Goal: Information Seeking & Learning: Learn about a topic

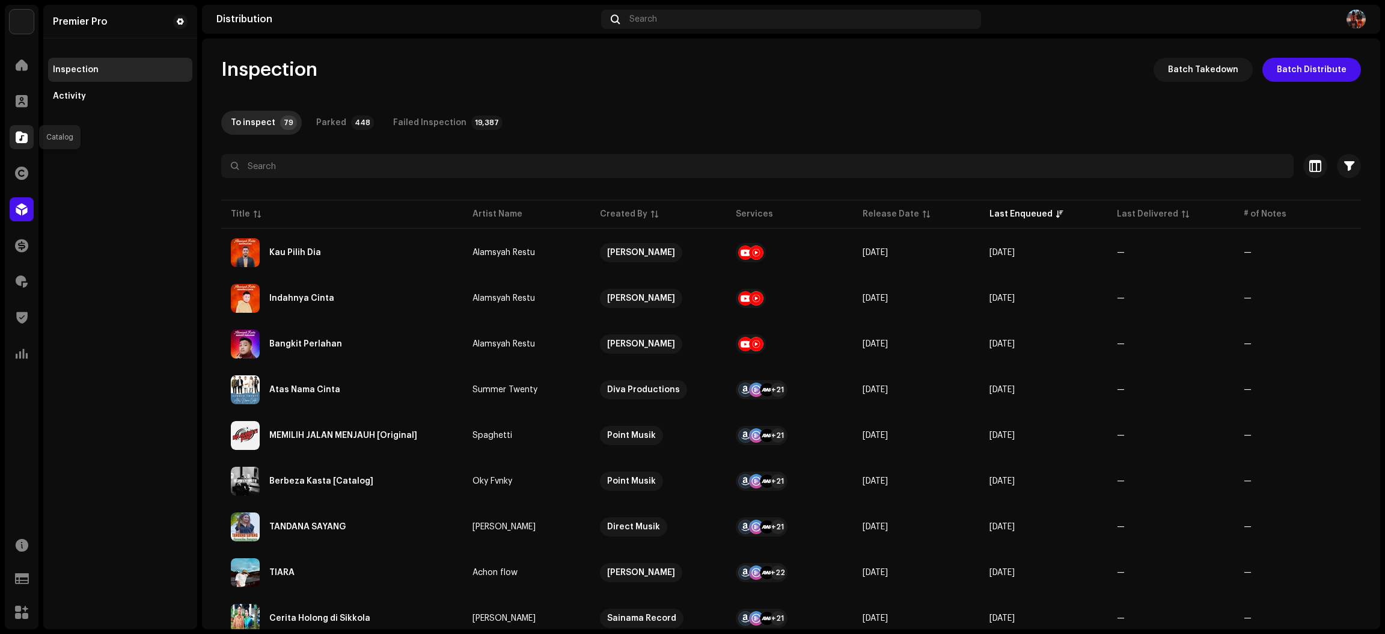
click at [16, 138] on span at bounding box center [22, 137] width 12 height 10
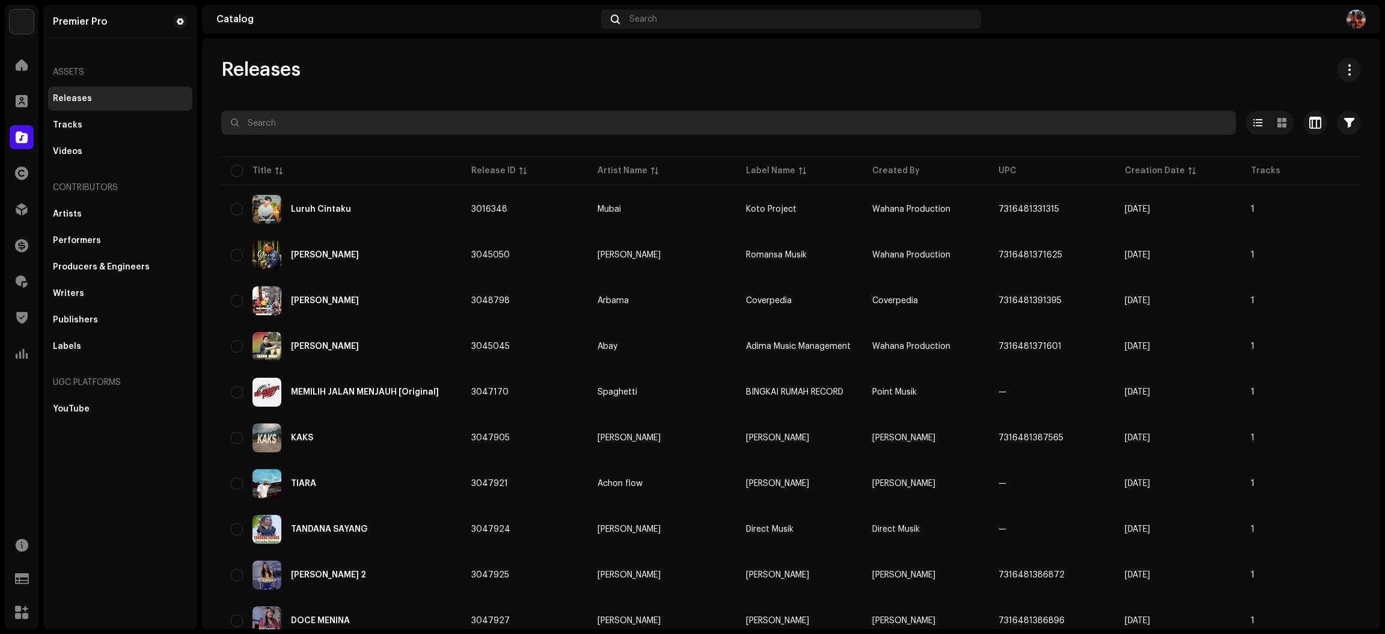
paste input "QZZ662324437"
type input "QZZ662324437"
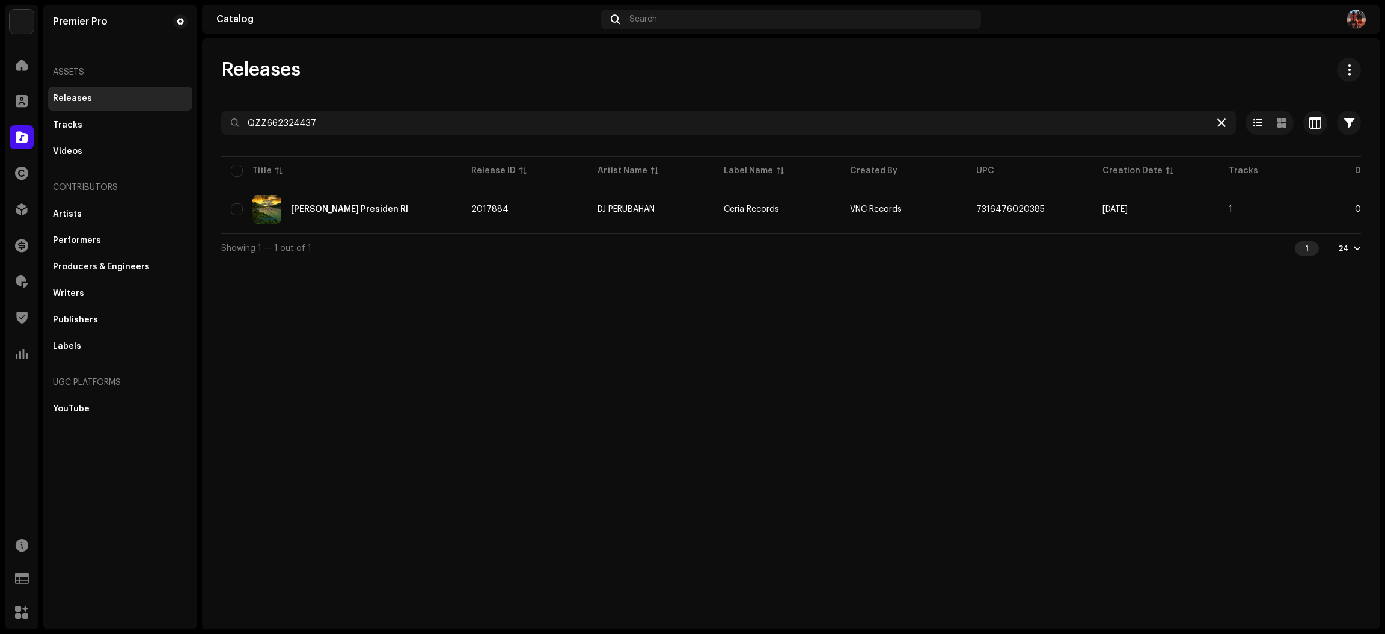
click at [1217, 124] on icon at bounding box center [1221, 123] width 8 height 10
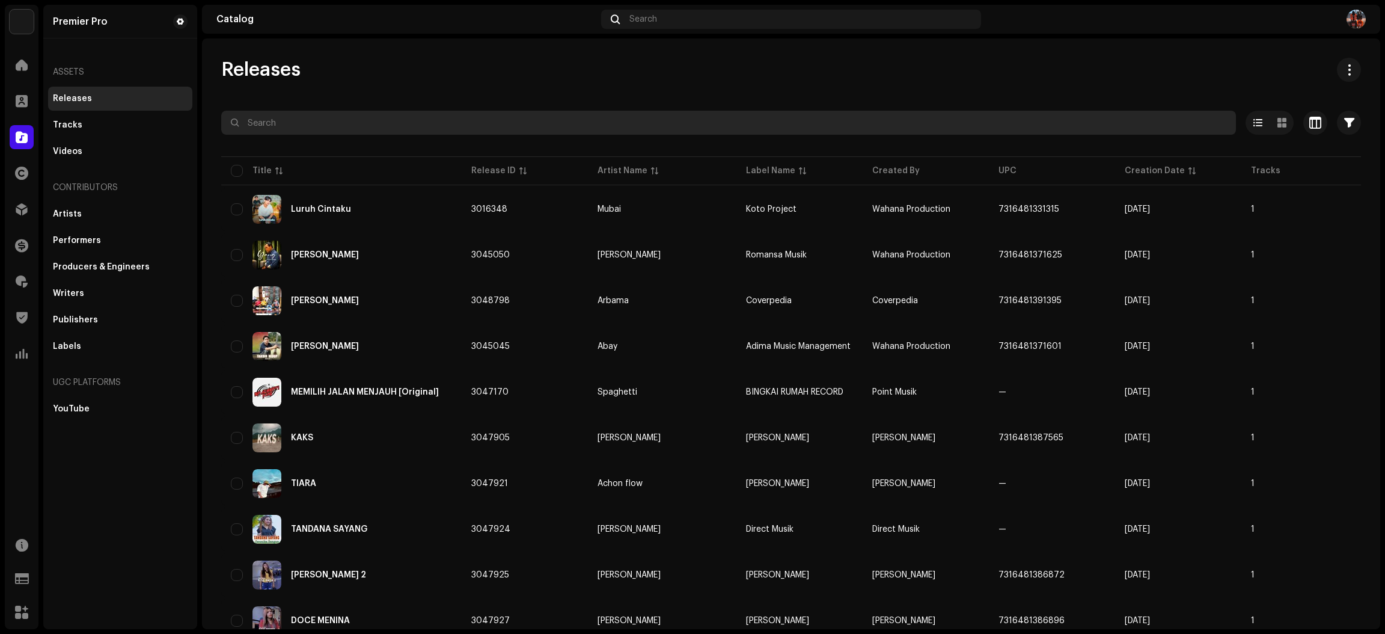
click at [337, 115] on input "text" at bounding box center [728, 123] width 1015 height 24
paste input "QZYFZ2340933"
type input "QZYFZ2340933"
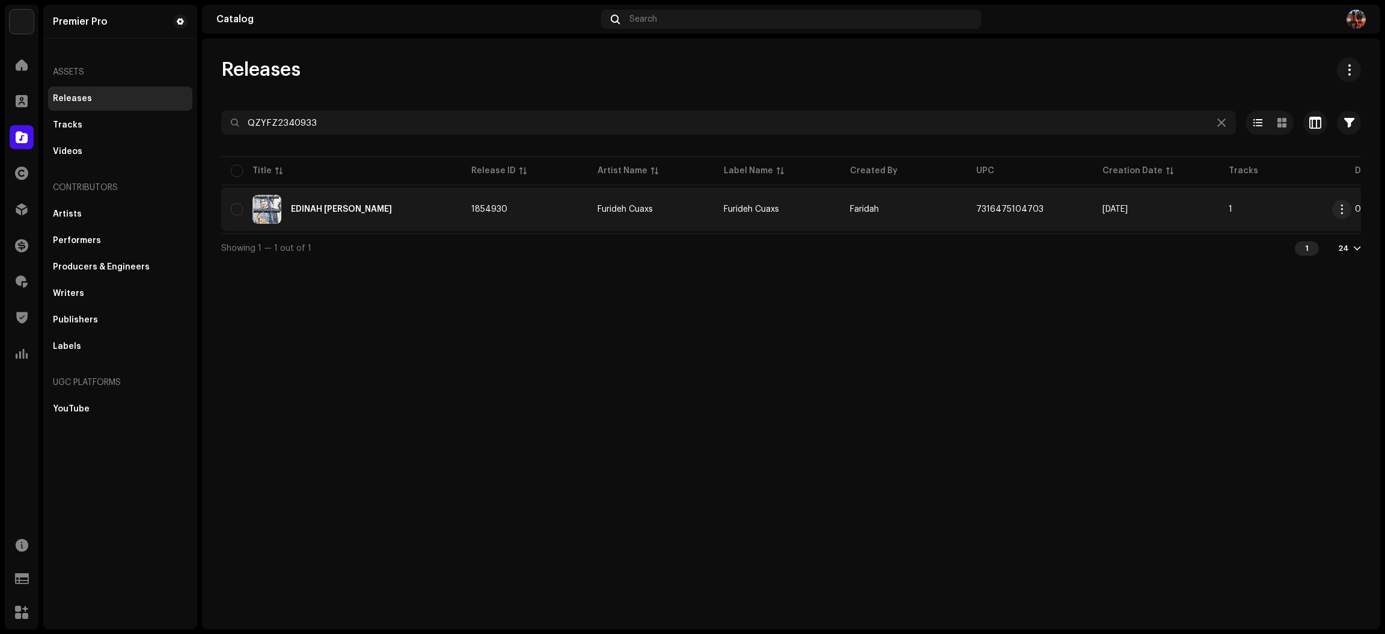
click at [399, 201] on div "EDINAH RENG TOWAH" at bounding box center [341, 209] width 221 height 29
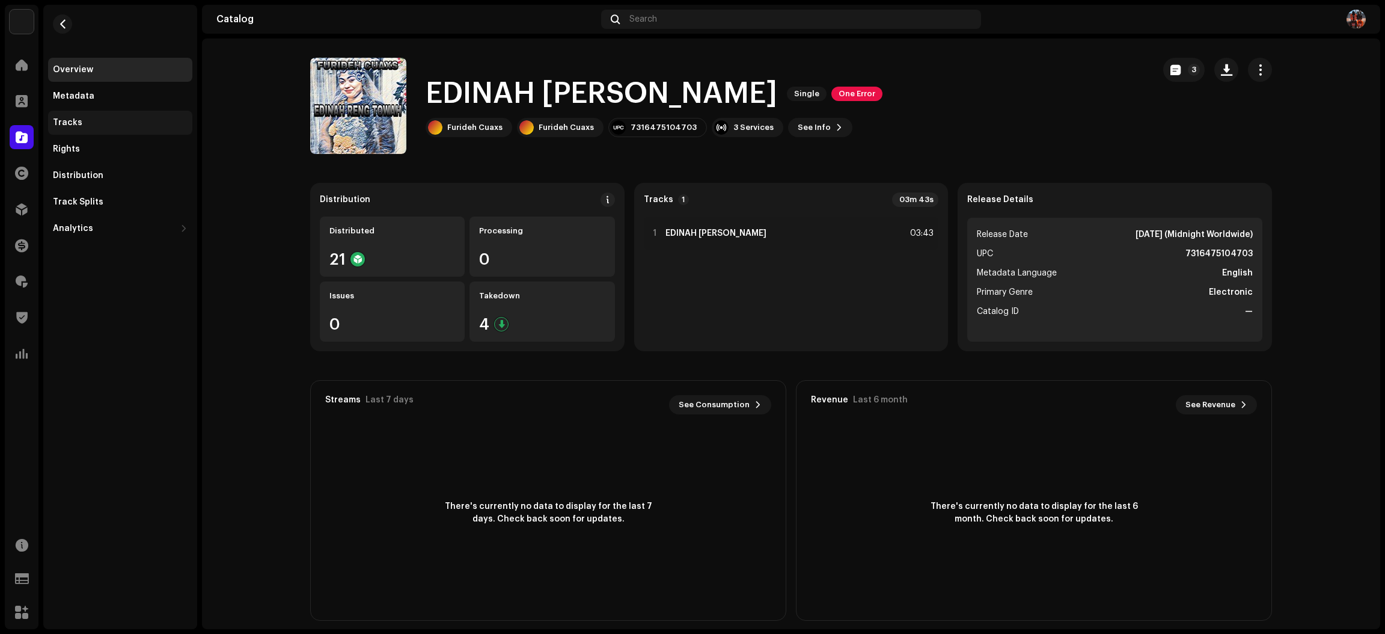
click at [127, 132] on div "Tracks" at bounding box center [120, 123] width 144 height 24
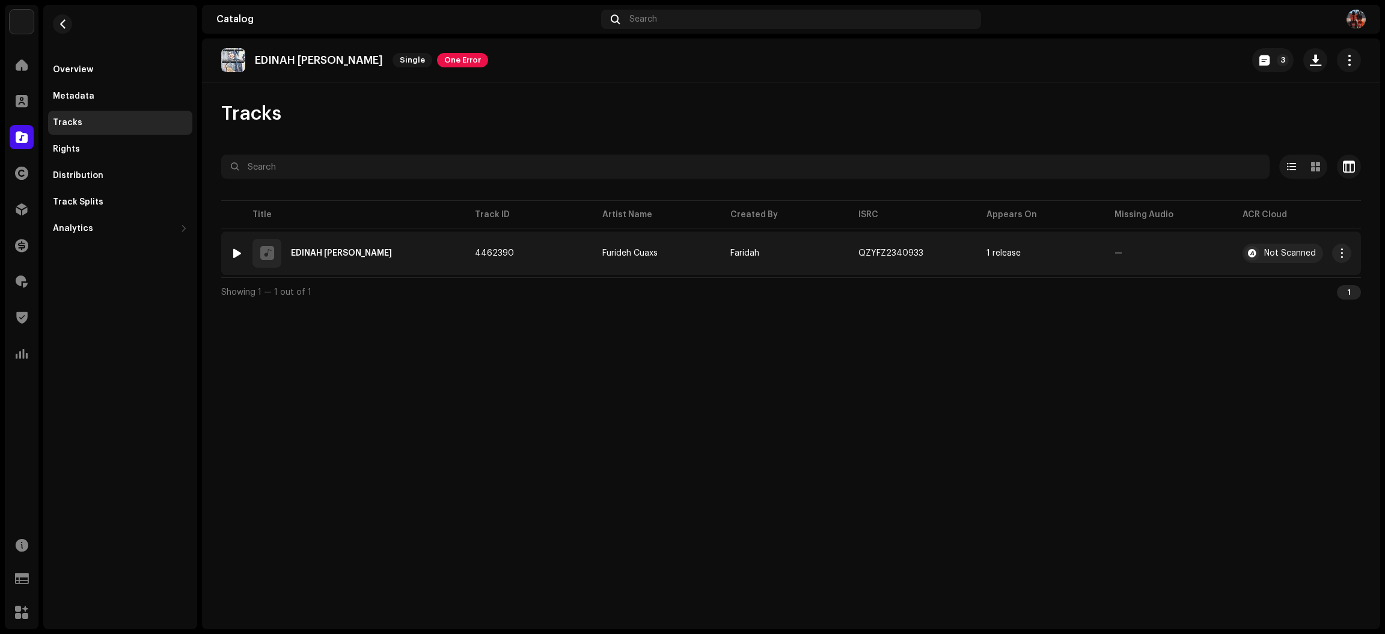
click at [233, 246] on img at bounding box center [237, 253] width 16 height 16
click at [234, 252] on div at bounding box center [237, 253] width 9 height 10
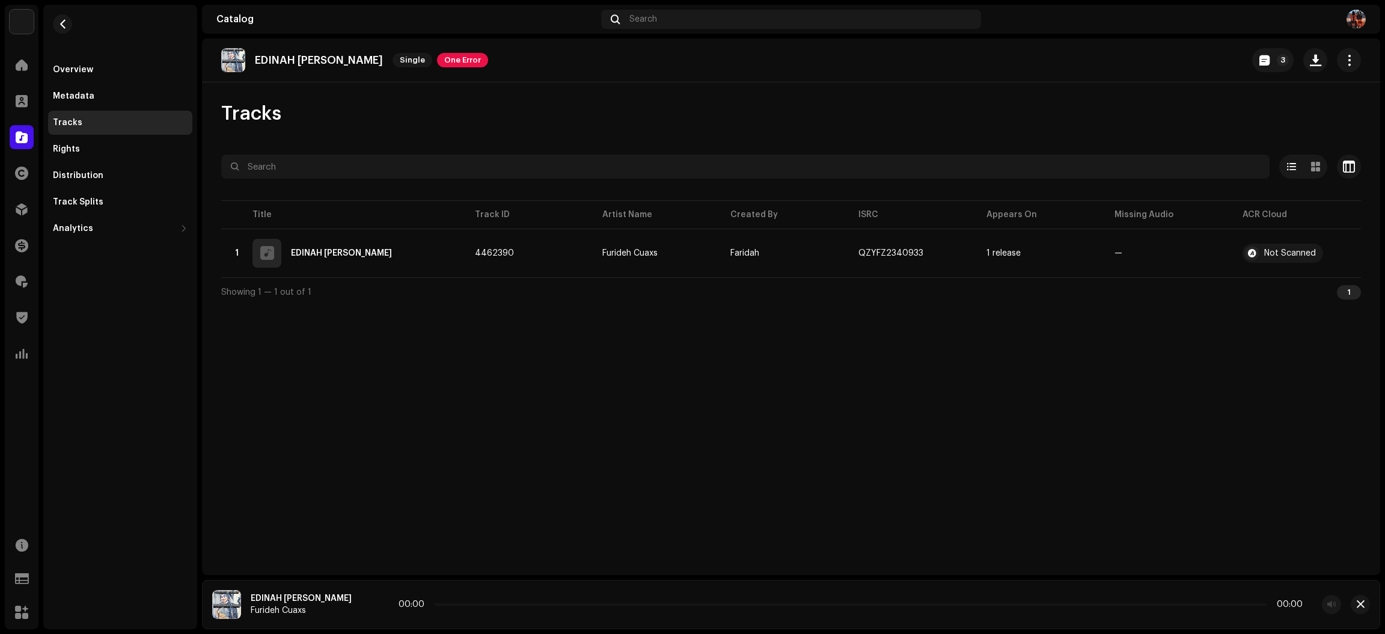
click at [360, 606] on icon at bounding box center [370, 604] width 20 height 22
click at [361, 602] on icon at bounding box center [370, 604] width 18 height 19
click at [361, 602] on circle at bounding box center [370, 604] width 19 height 19
click at [363, 602] on circle at bounding box center [370, 604] width 14 height 14
click at [361, 602] on icon at bounding box center [370, 604] width 19 height 18
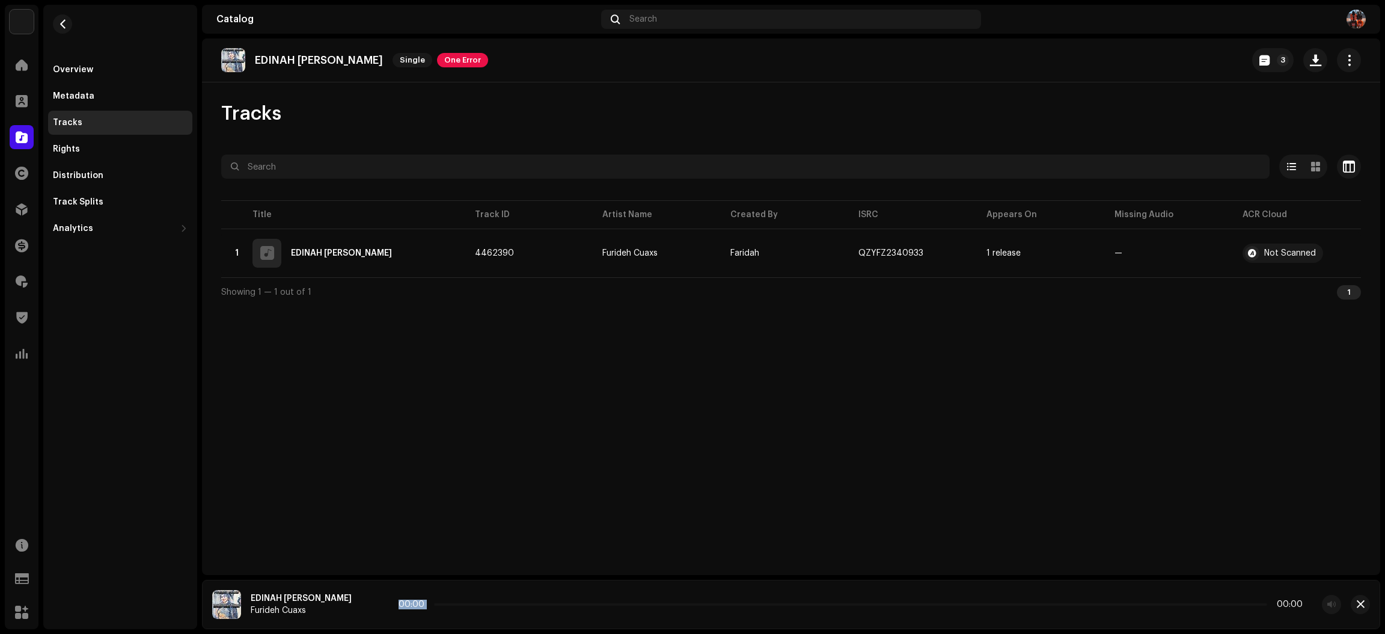
click at [358, 602] on icon at bounding box center [370, 605] width 25 height 26
click at [357, 602] on icon at bounding box center [370, 604] width 26 height 26
click at [360, 602] on circle at bounding box center [370, 604] width 20 height 20
click at [362, 602] on circle at bounding box center [370, 604] width 17 height 17
click at [361, 602] on icon at bounding box center [370, 604] width 19 height 20
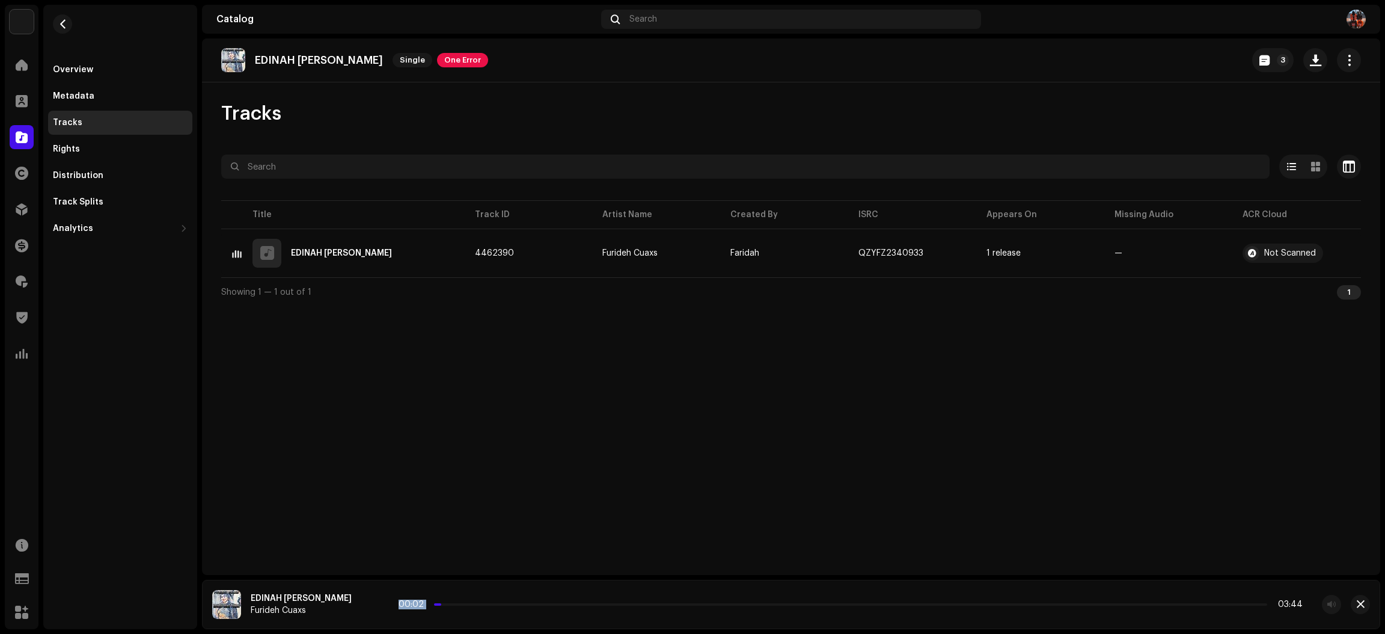
click at [485, 526] on div "EDINAH RENG TOWAH Single One Error 3 Tracks Selected 0 Options Filters Distribu…" at bounding box center [791, 306] width 1178 height 536
click at [463, 601] on div "00:04 03:44" at bounding box center [851, 604] width 903 height 10
click at [466, 604] on p-slider at bounding box center [851, 604] width 832 height 2
click at [506, 604] on p-slider at bounding box center [851, 604] width 832 height 2
click at [1362, 601] on span "button" at bounding box center [1361, 604] width 8 height 10
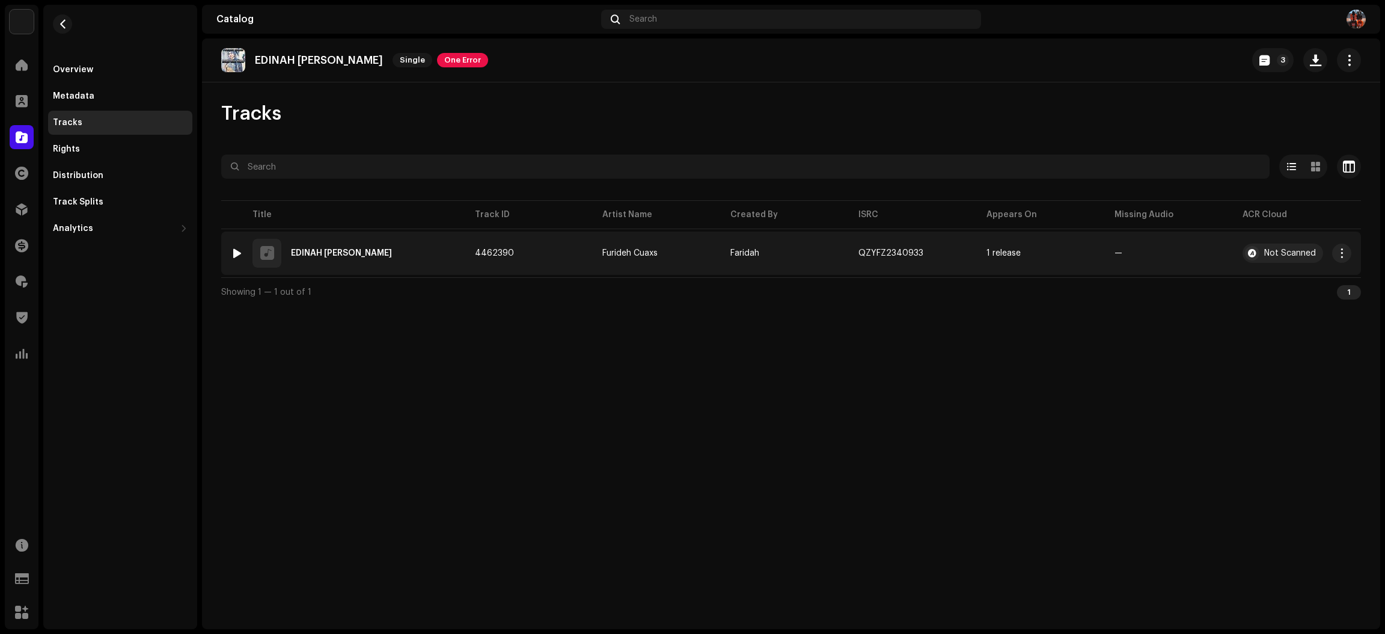
click at [234, 253] on div at bounding box center [237, 253] width 9 height 10
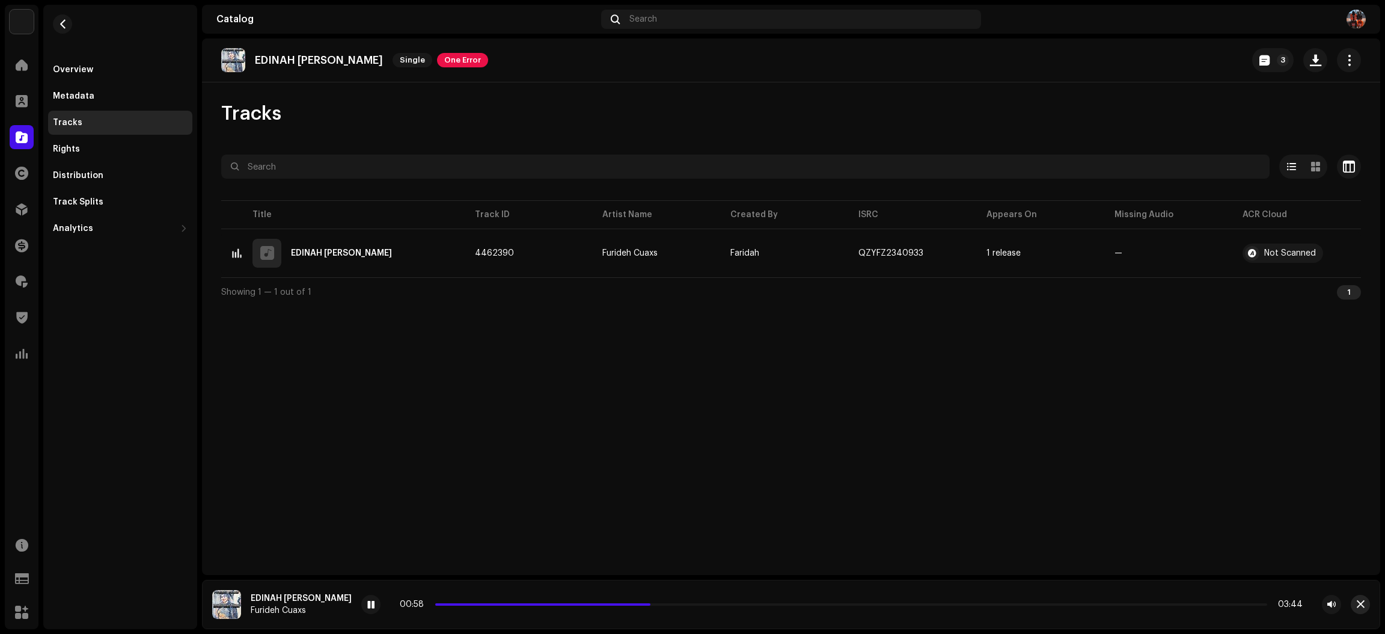
click at [1358, 606] on span "button" at bounding box center [1361, 604] width 8 height 10
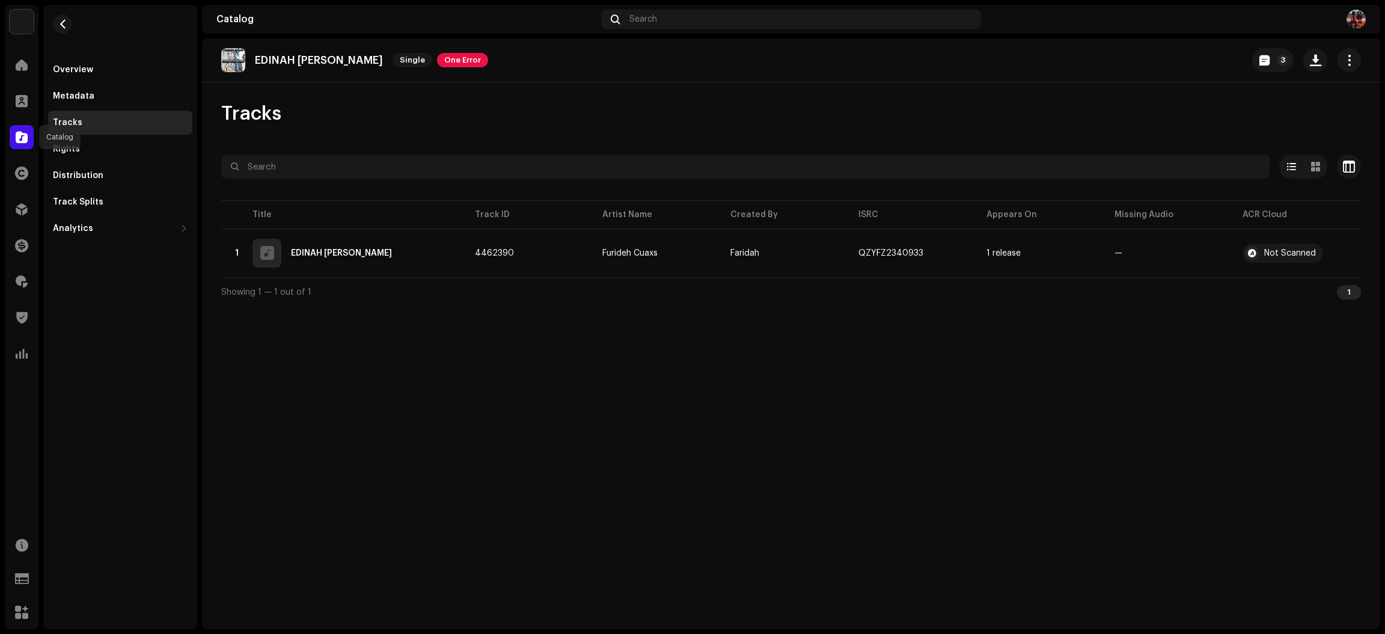
click at [22, 132] on span at bounding box center [22, 137] width 12 height 10
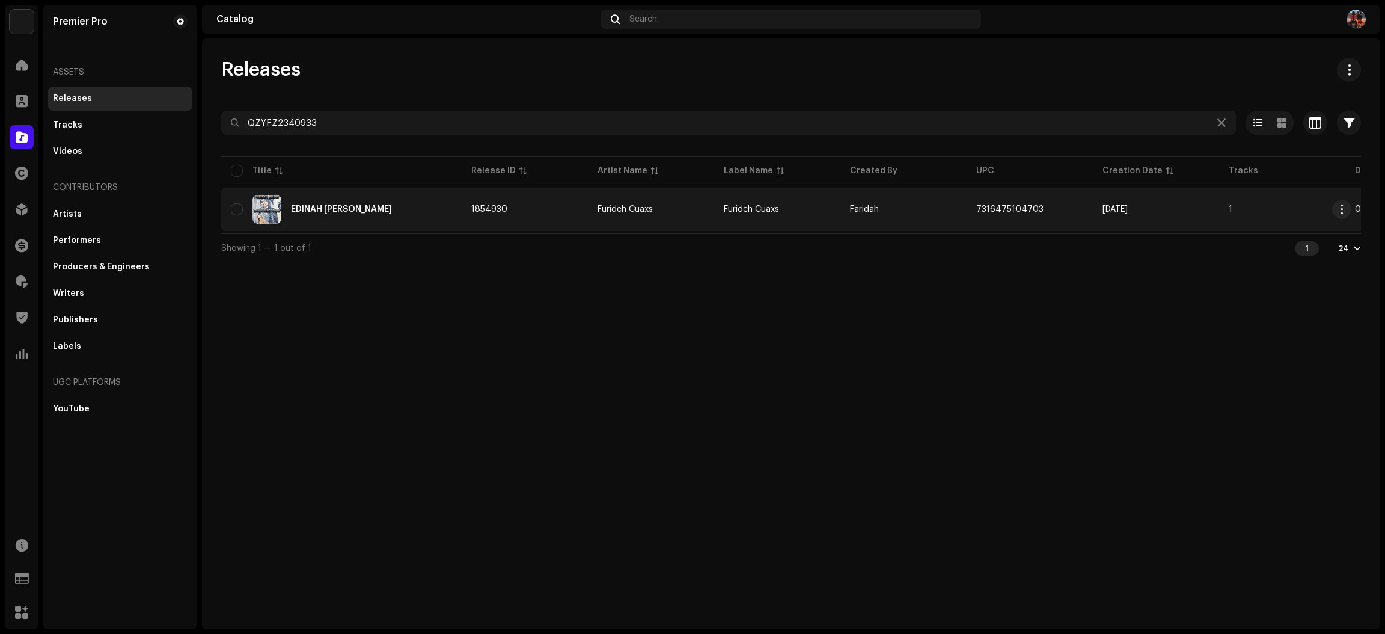
click at [417, 209] on div "EDINAH RENG TOWAH" at bounding box center [341, 209] width 221 height 29
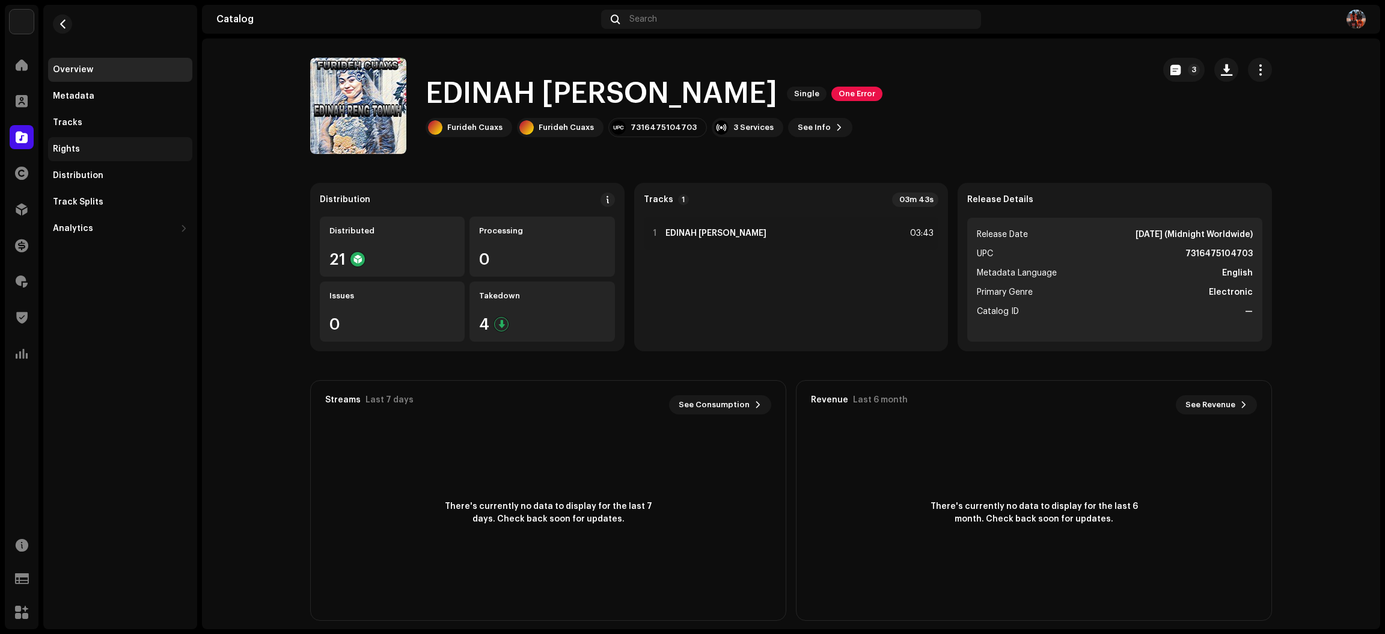
click at [116, 147] on div "Rights" at bounding box center [120, 149] width 135 height 10
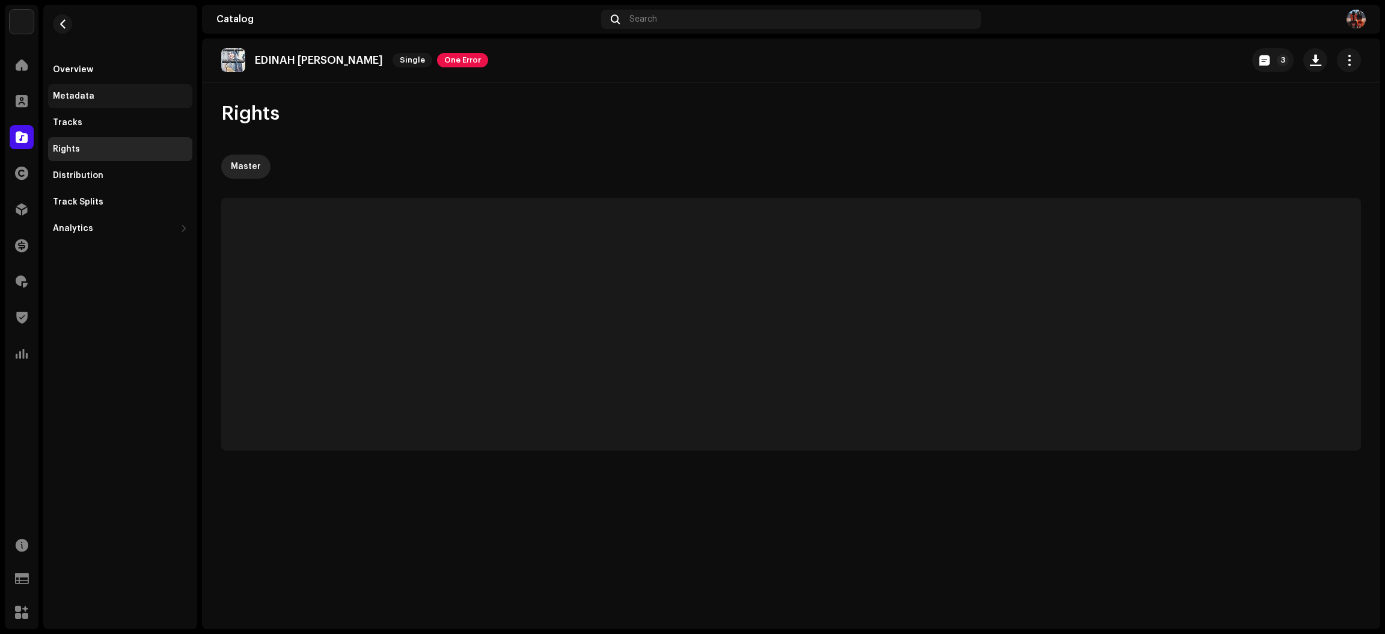
click at [121, 91] on div "Metadata" at bounding box center [120, 96] width 135 height 10
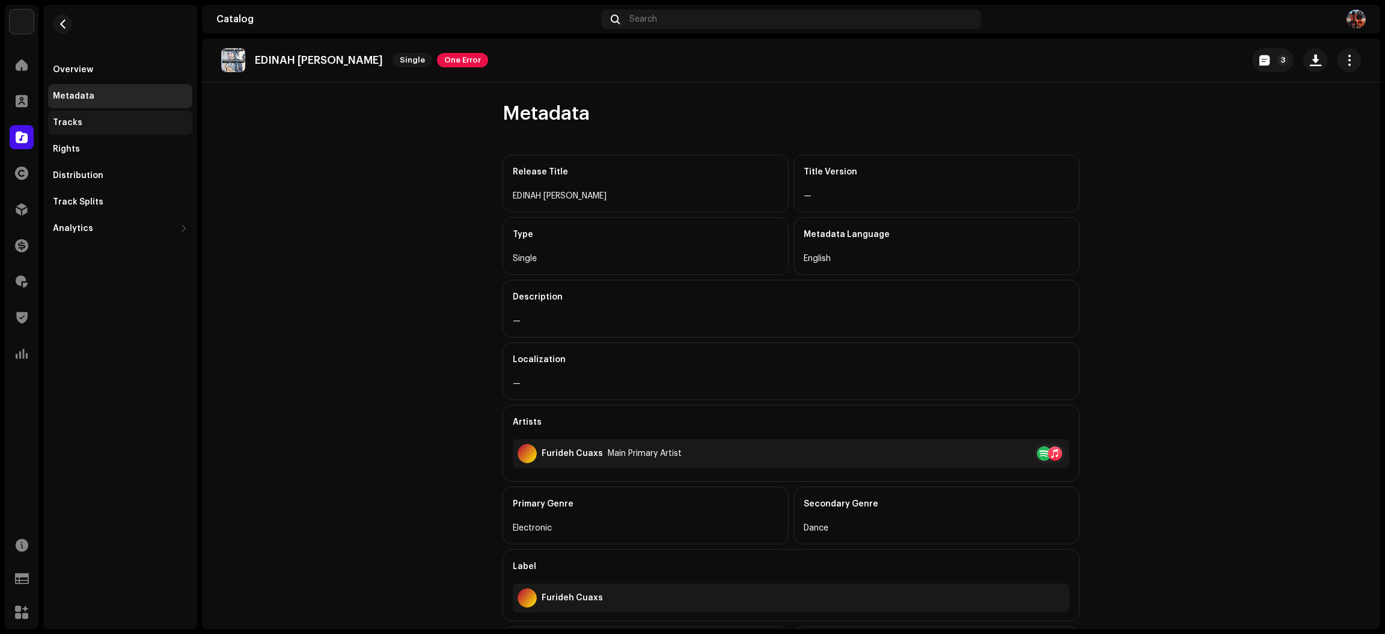
click at [85, 124] on div "Tracks" at bounding box center [120, 123] width 135 height 10
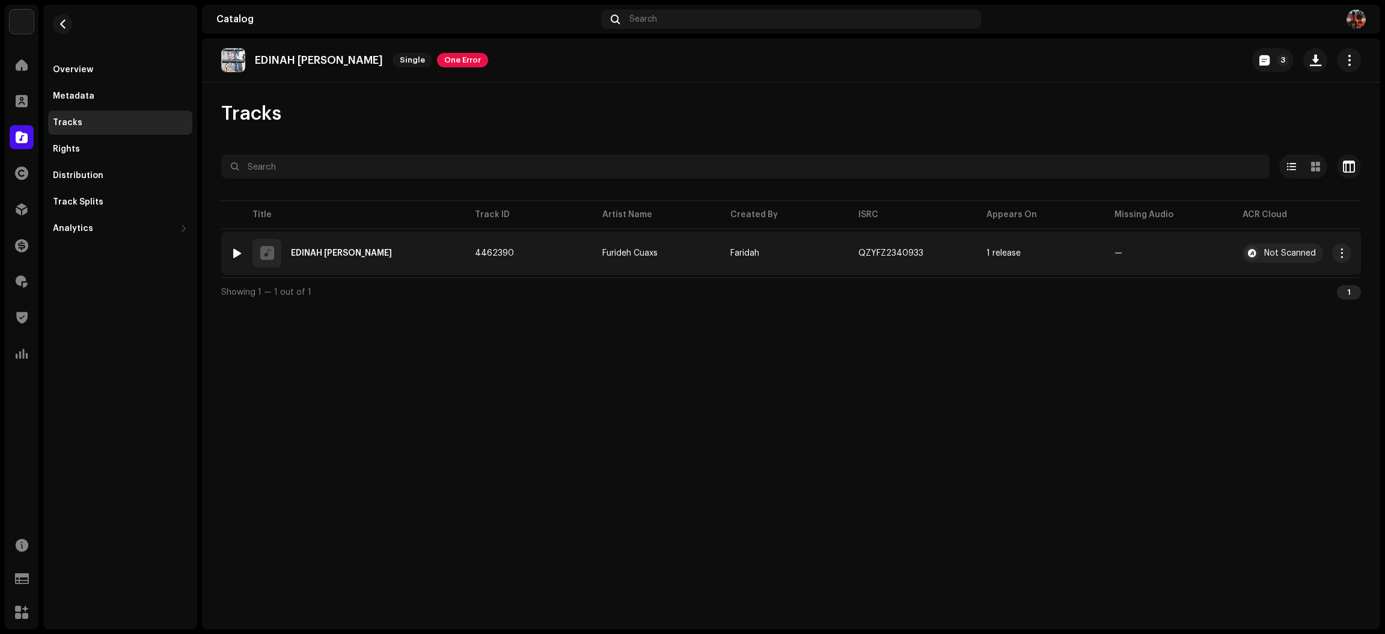
click at [235, 248] on div at bounding box center [237, 253] width 9 height 10
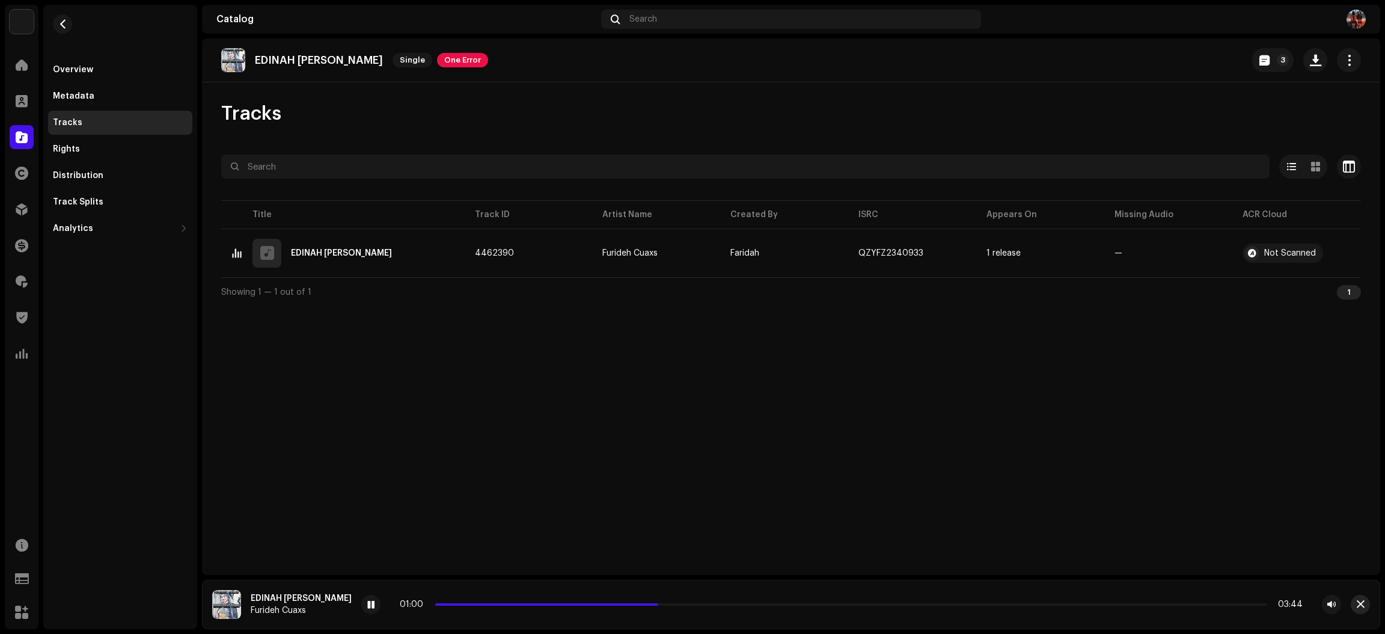
click at [1359, 605] on span "button" at bounding box center [1361, 604] width 8 height 10
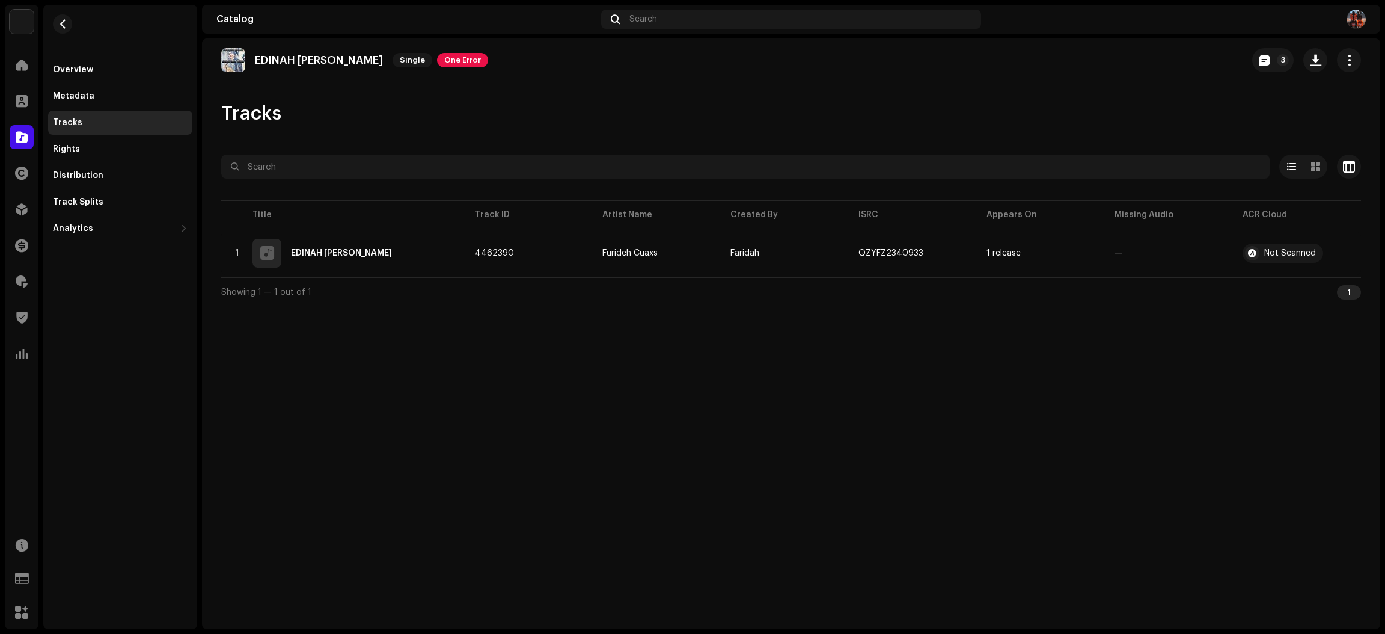
click at [3, 135] on div "Premier Pro Home Clients Catalog Rights Distribution Finance Royalties Trust & …" at bounding box center [692, 317] width 1385 height 634
click at [10, 138] on div at bounding box center [22, 137] width 24 height 24
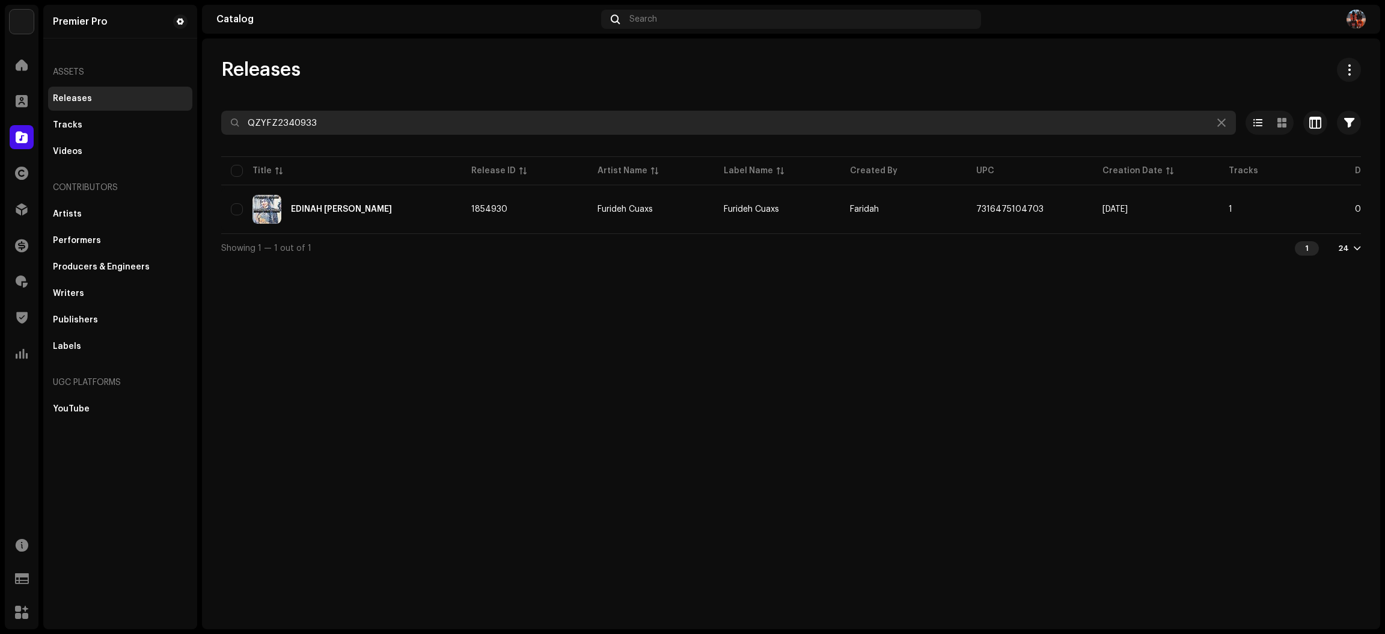
click at [516, 118] on input "QZYFZ2340933" at bounding box center [728, 123] width 1015 height 24
paste input "93072"
type input "QZYFZ2393072"
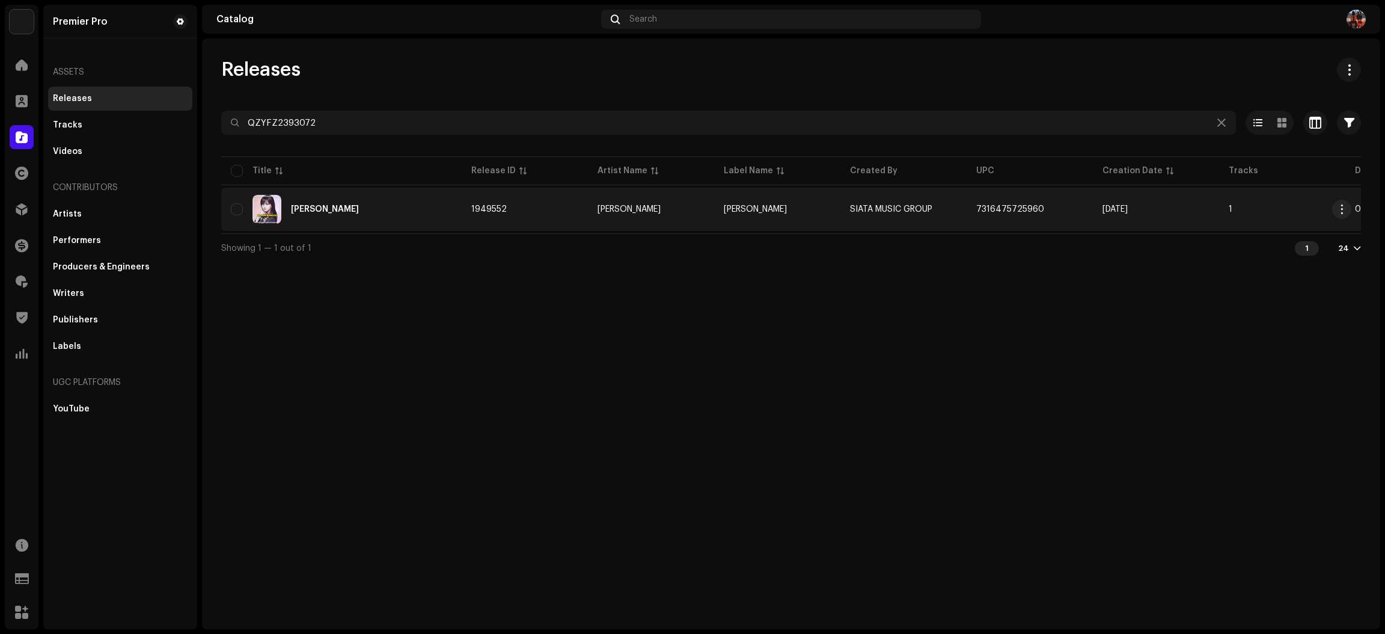
click at [390, 213] on div "Bosan Nunggu" at bounding box center [341, 209] width 221 height 29
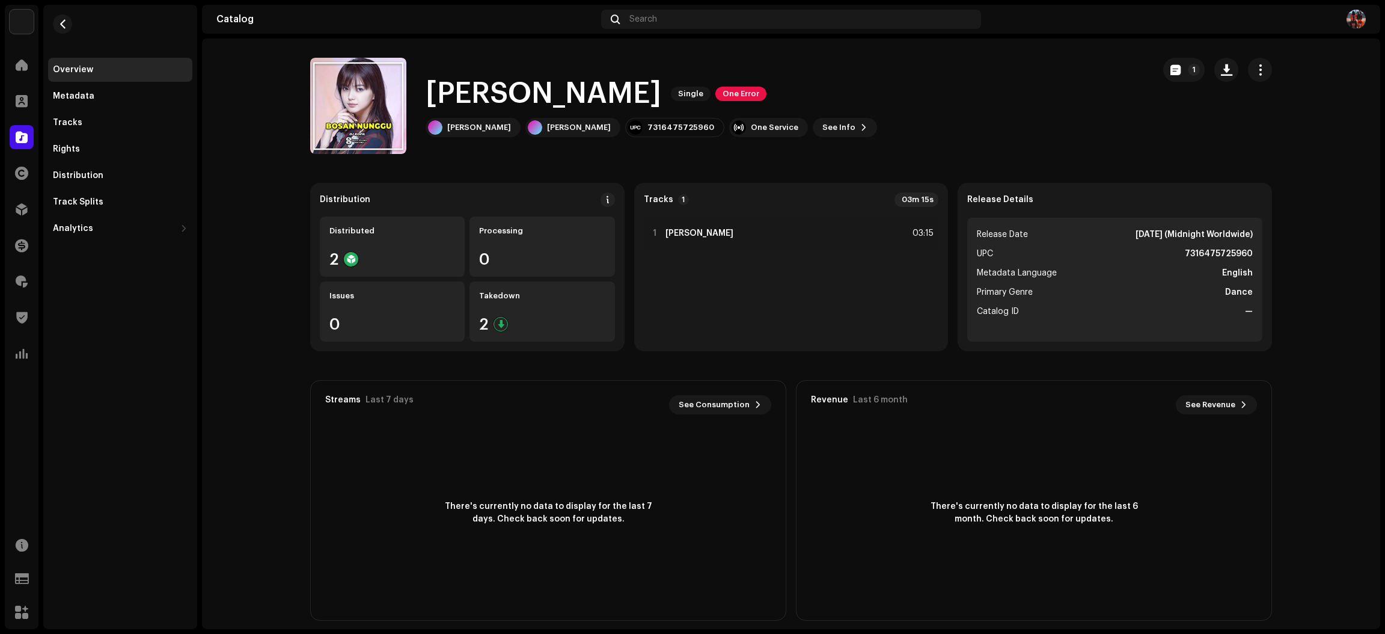
click at [84, 109] on div "Overview Metadata Tracks Rights Distribution Track Splits Analytics Consumption…" at bounding box center [120, 149] width 144 height 183
click at [82, 130] on div "Tracks" at bounding box center [120, 123] width 144 height 24
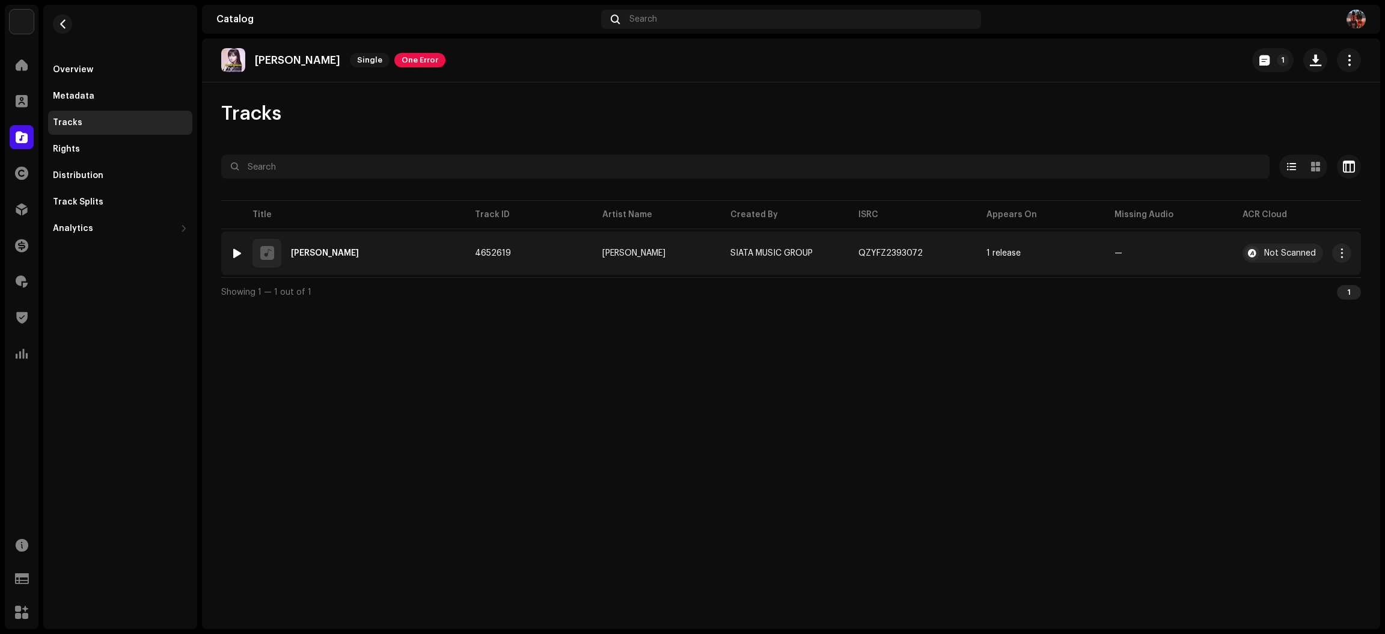
click at [240, 251] on div at bounding box center [237, 253] width 9 height 10
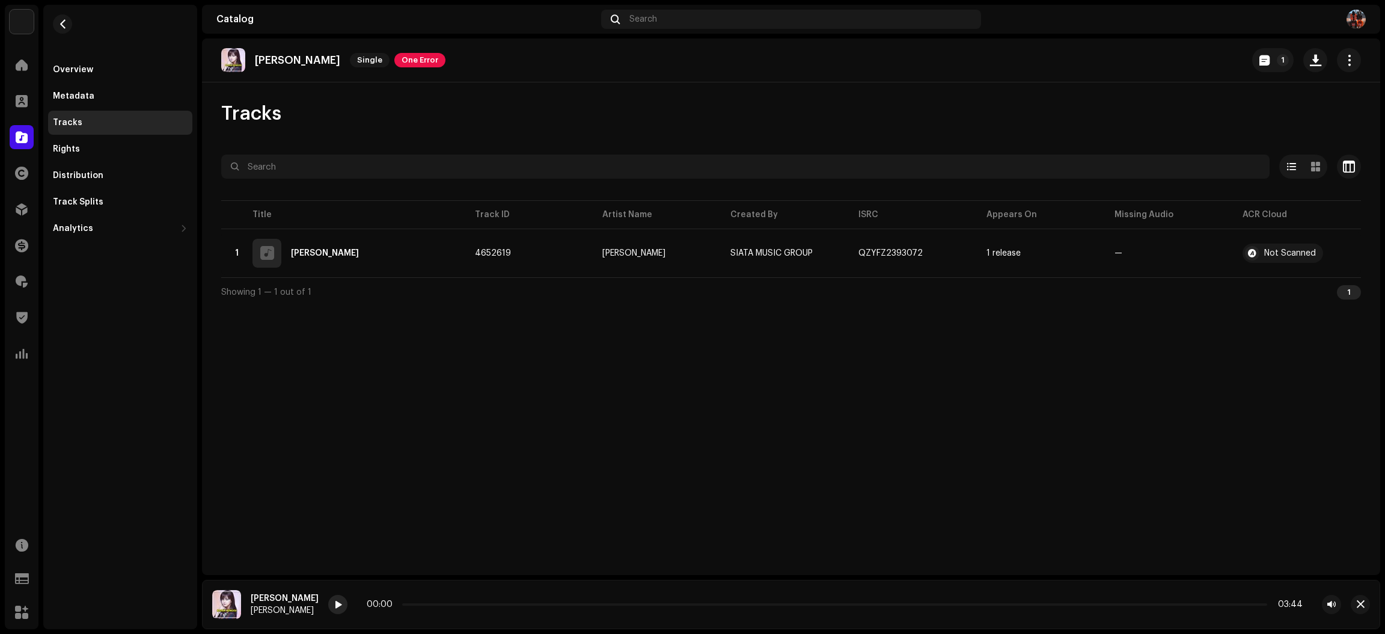
click at [334, 607] on span at bounding box center [337, 605] width 7 height 10
click at [326, 605] on icon at bounding box center [337, 604] width 23 height 24
click at [319, 599] on div "Bosan Nunggu DJ KOFIL 00:00 03:44" at bounding box center [791, 604] width 1178 height 49
click at [334, 604] on span at bounding box center [337, 605] width 7 height 10
click at [424, 605] on p-slider at bounding box center [834, 604] width 866 height 2
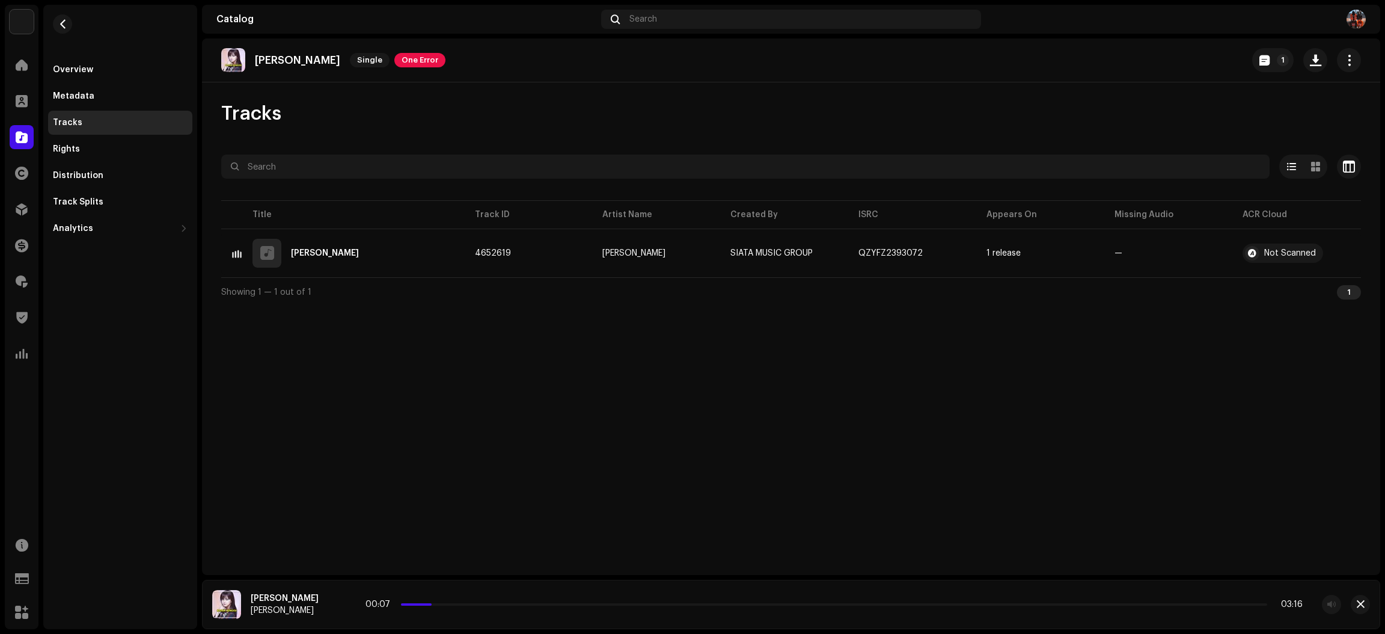
click at [1372, 601] on div "Bosan Nunggu DJ KOFIL 00:07 03:16" at bounding box center [791, 604] width 1178 height 49
click at [1361, 605] on span "button" at bounding box center [1361, 604] width 8 height 10
click at [13, 128] on div at bounding box center [22, 137] width 24 height 24
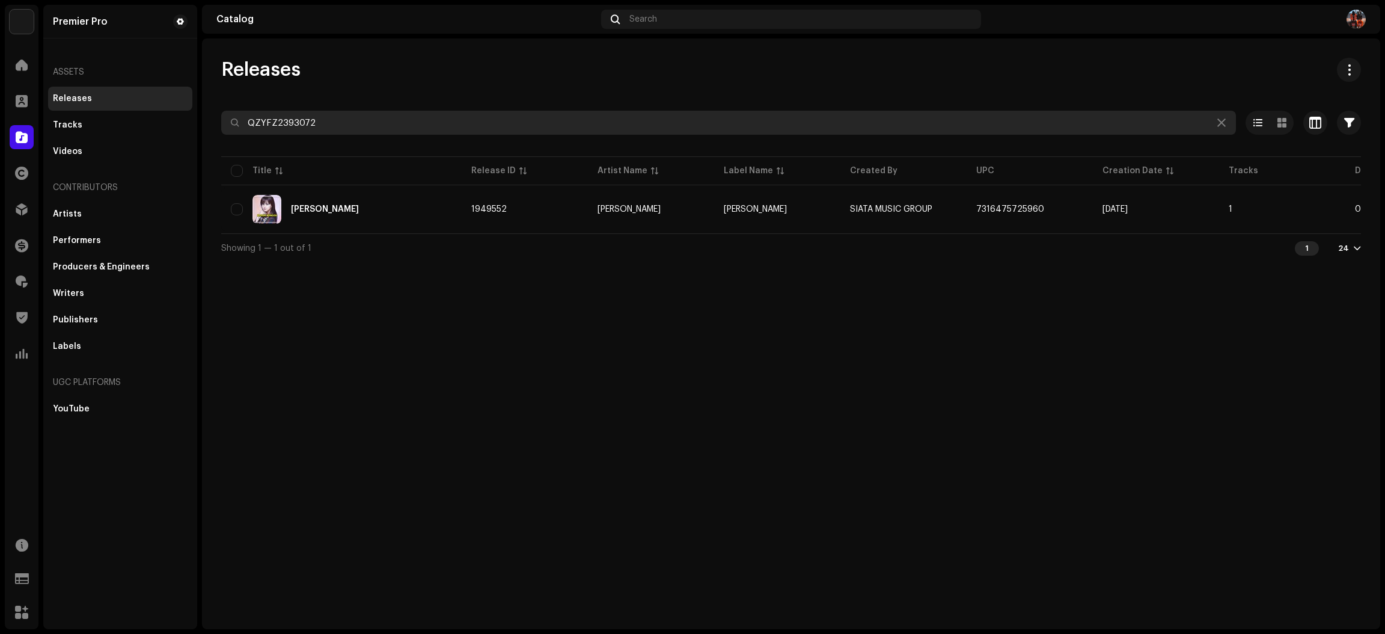
click at [380, 125] on input "QZYFZ2393072" at bounding box center [728, 123] width 1015 height 24
paste input "Z662309777"
type input "QZZ662309777"
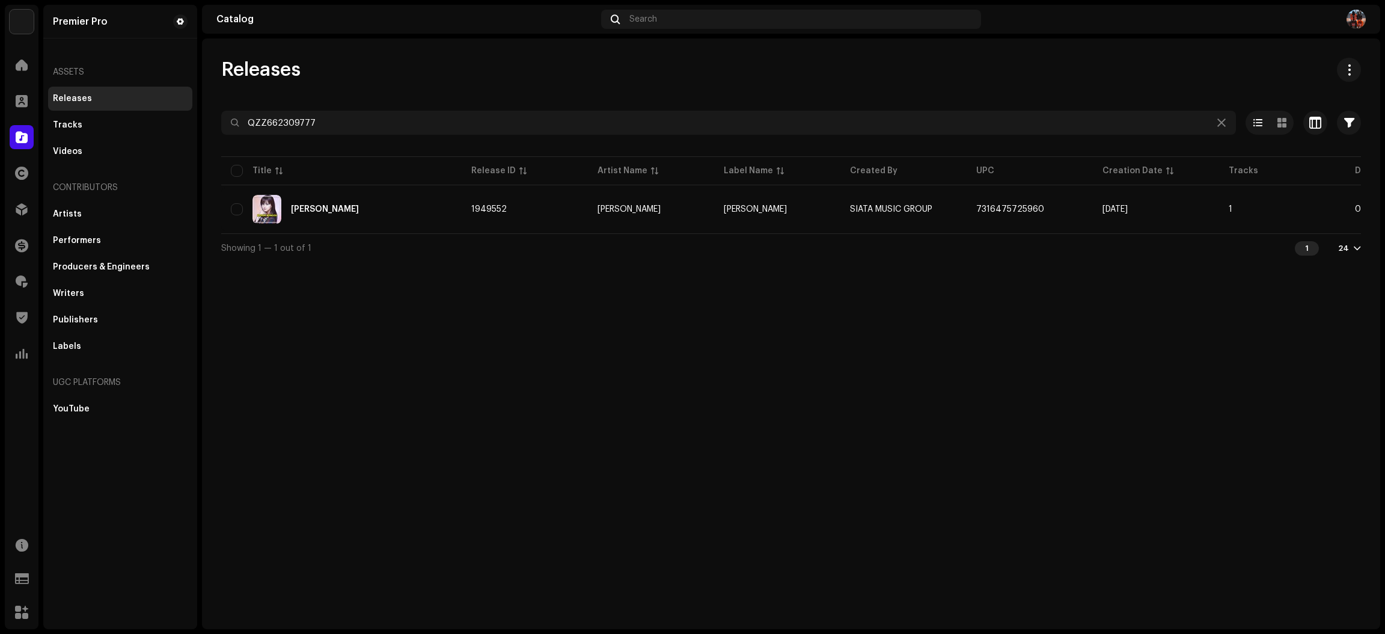
click at [417, 76] on div "Releases" at bounding box center [791, 70] width 1140 height 24
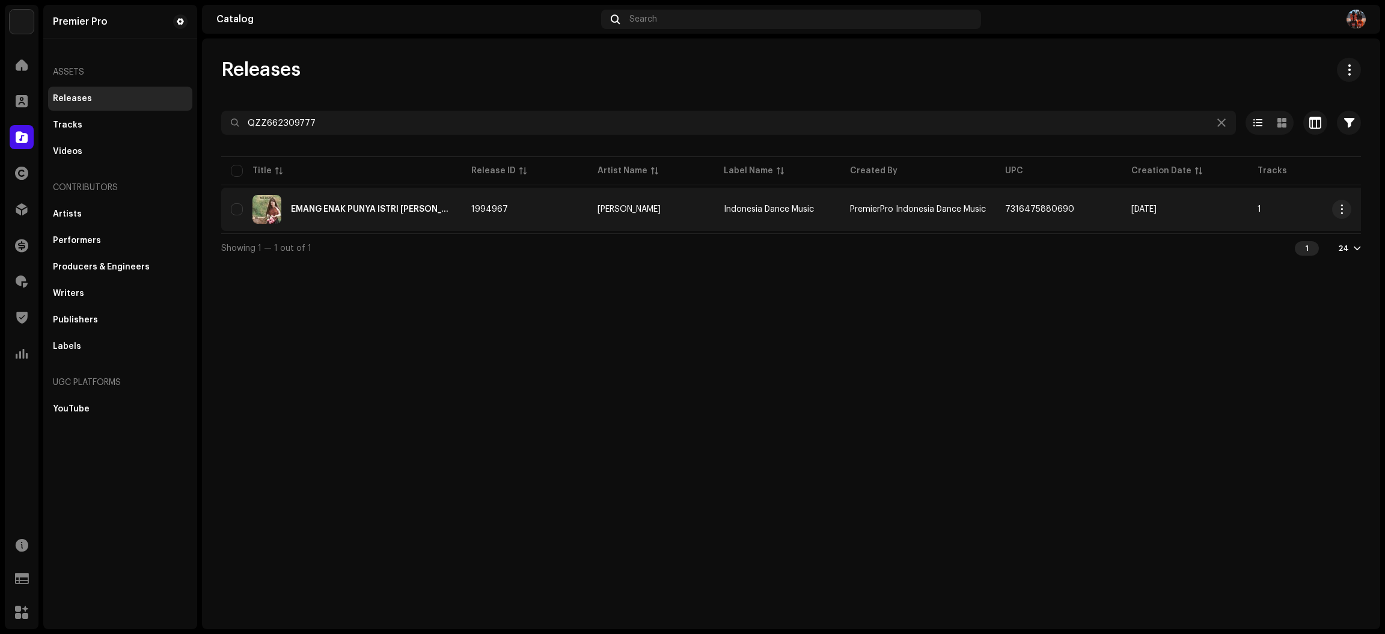
click at [444, 212] on div "EMANG ENAK PUNYA ISTRI JANDA MUDA" at bounding box center [371, 209] width 161 height 8
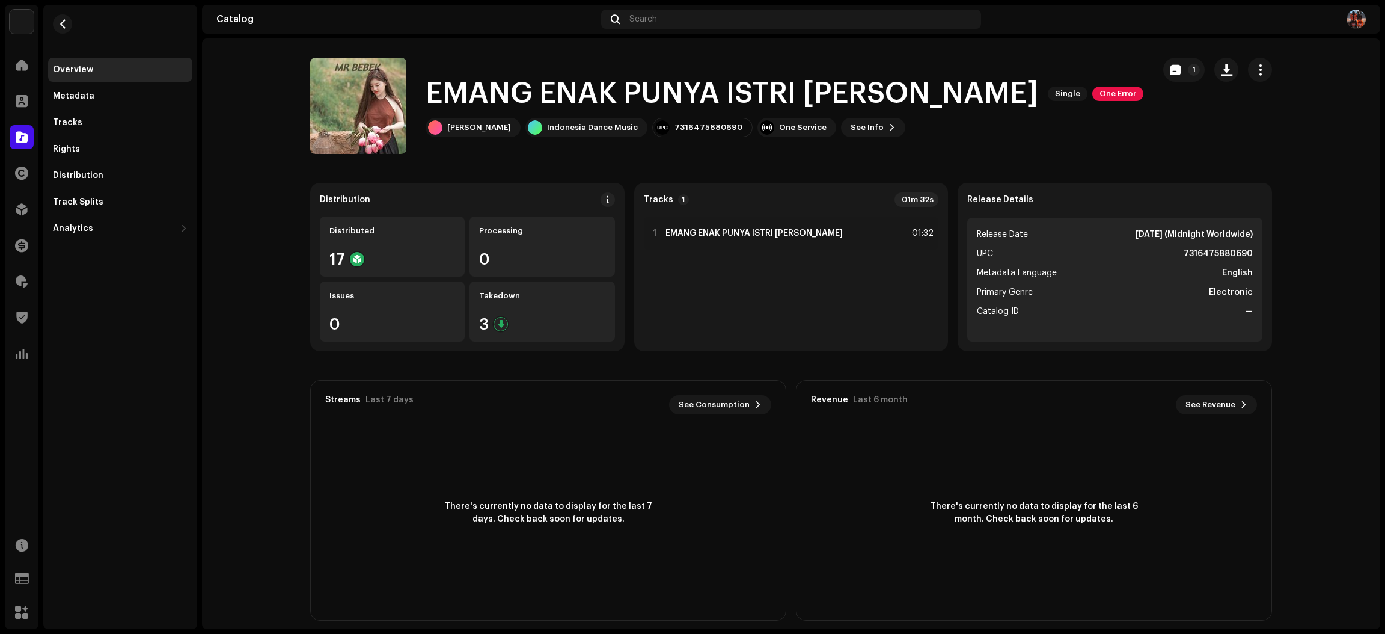
click at [240, 349] on catalog-releases-details-overview "EMANG ENAK PUNYA ISTRI JANDA MUDA Single One Error 1 EMANG ENAK PUNYA ISTRI JAN…" at bounding box center [791, 338] width 1178 height 601
drag, startPoint x: 23, startPoint y: 143, endPoint x: 161, endPoint y: 254, distance: 176.6
click at [161, 254] on navigation-sidebar "Premier Pro Home Clients Catalog Rights Distribution Finance Royalties Trust & …" at bounding box center [101, 317] width 192 height 624
click at [232, 243] on catalog-releases-details-overview "EMANG ENAK PUNYA ISTRI JANDA MUDA Single One Error 1 EMANG ENAK PUNYA ISTRI JAN…" at bounding box center [791, 338] width 1178 height 601
click at [95, 119] on div "Tracks" at bounding box center [120, 123] width 135 height 10
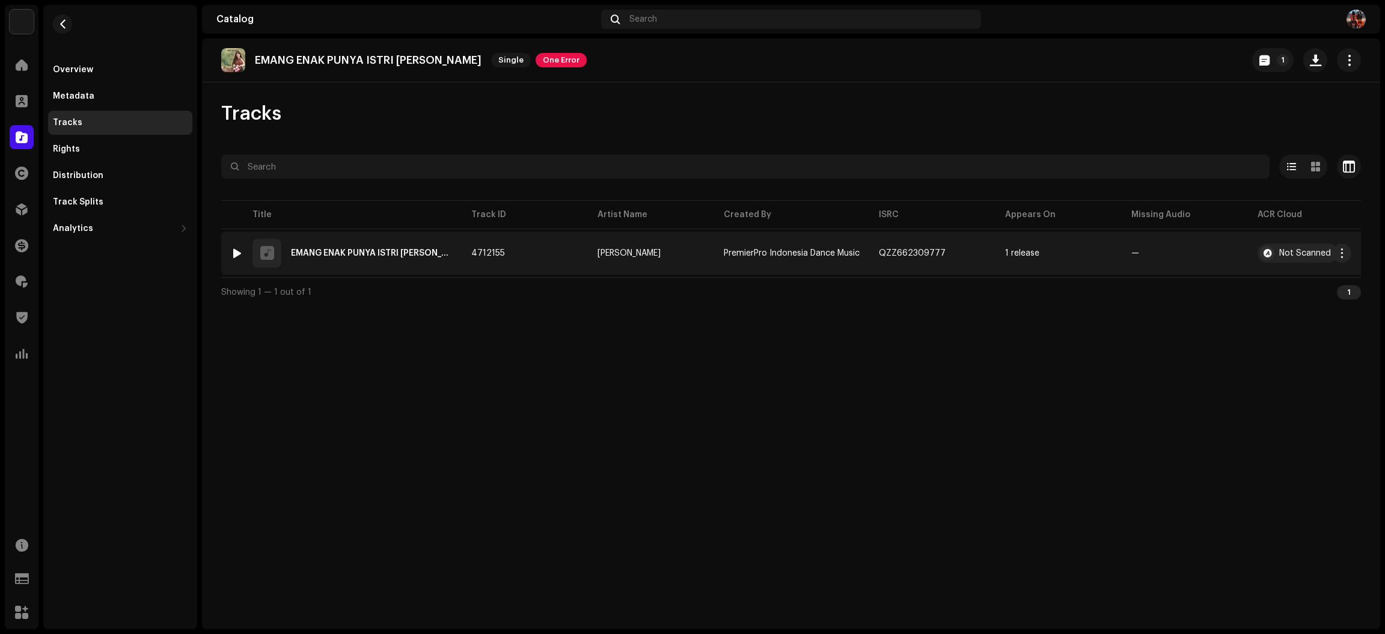
click at [234, 248] on div at bounding box center [237, 253] width 9 height 10
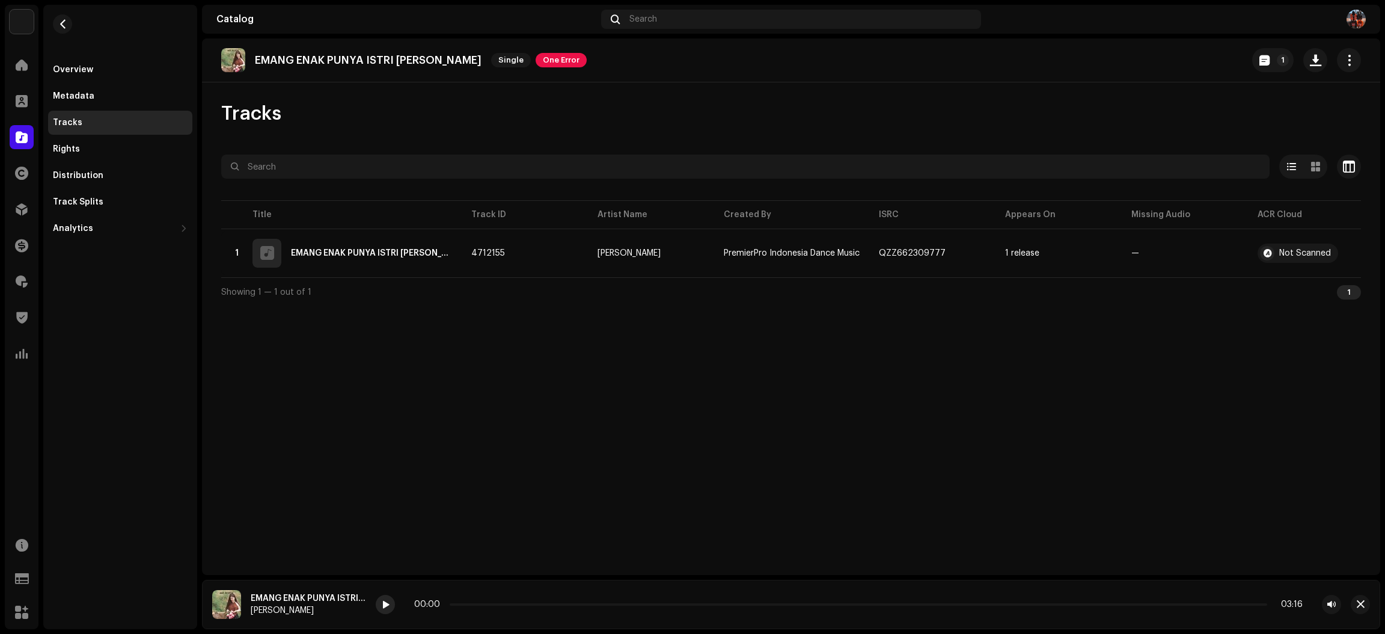
click at [391, 606] on div at bounding box center [385, 604] width 19 height 19
click at [383, 604] on icon at bounding box center [385, 604] width 18 height 19
click at [383, 604] on icon at bounding box center [384, 604] width 19 height 20
click at [373, 584] on div "EMANG ENAK PUNYA ISTRI JANDA MUDA Mr Bebek 00:00 03:16" at bounding box center [791, 604] width 1178 height 49
click at [378, 602] on div at bounding box center [385, 604] width 19 height 19
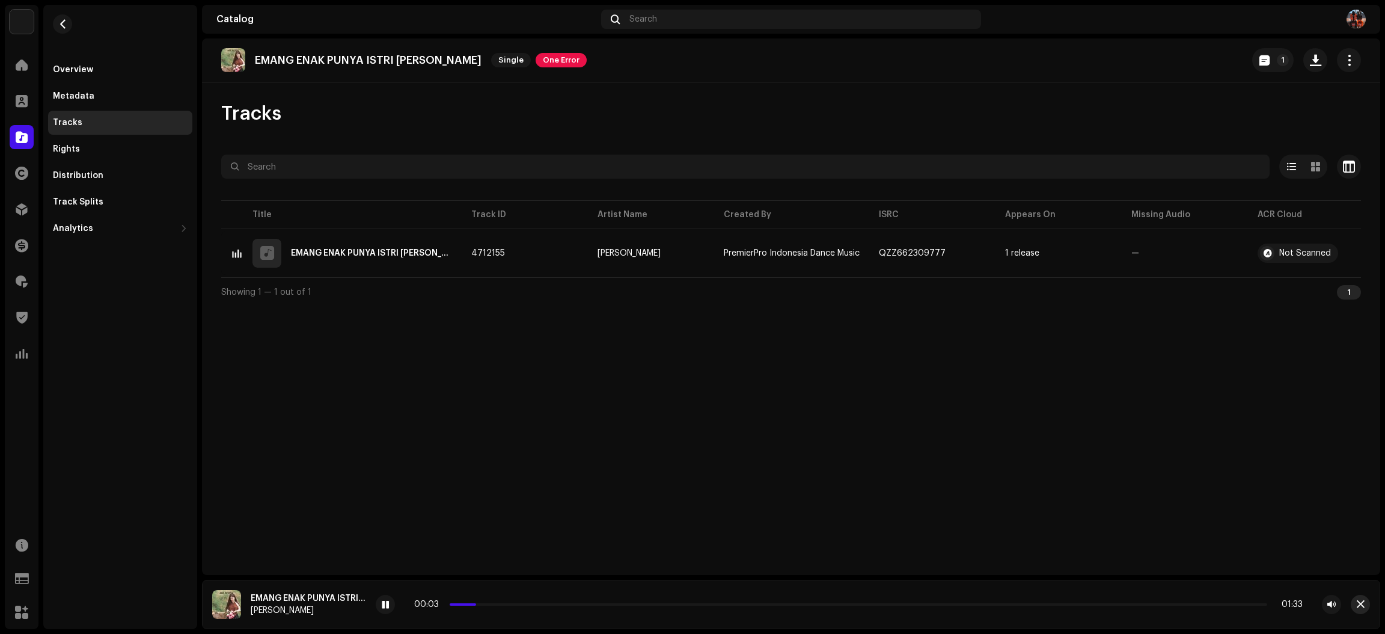
click at [1357, 605] on span "button" at bounding box center [1361, 604] width 8 height 10
click at [16, 133] on span at bounding box center [22, 137] width 12 height 10
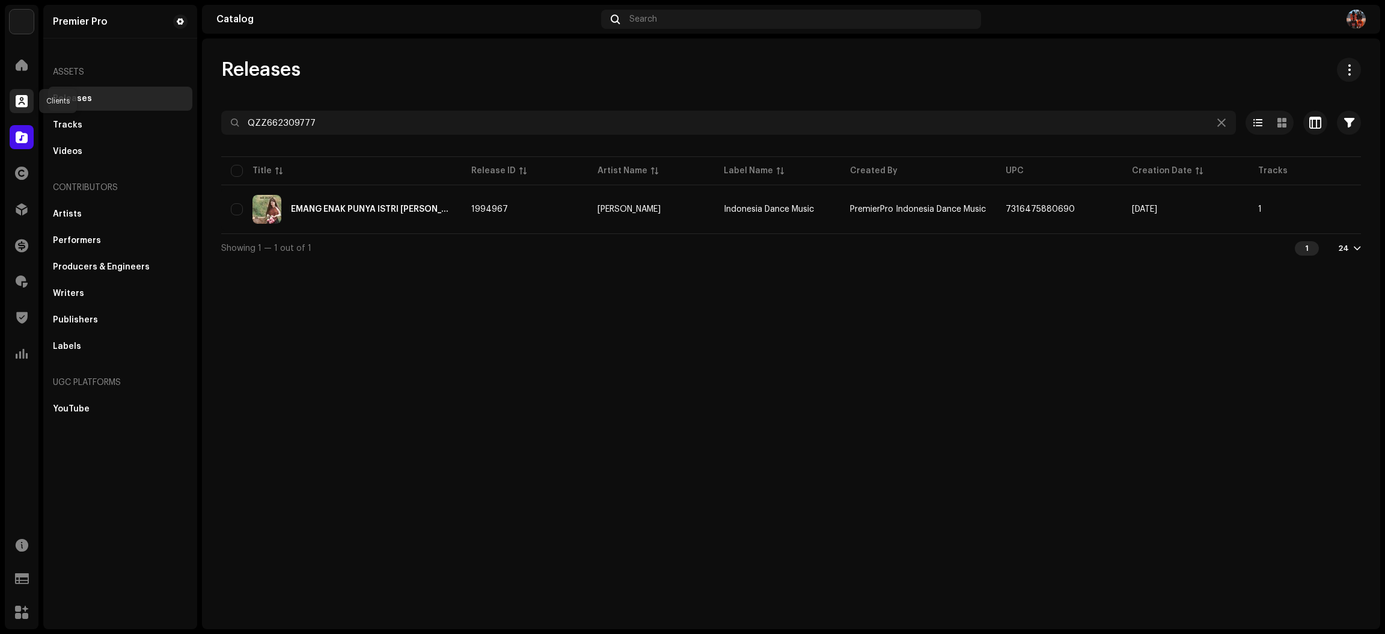
click at [23, 106] on span at bounding box center [22, 101] width 12 height 10
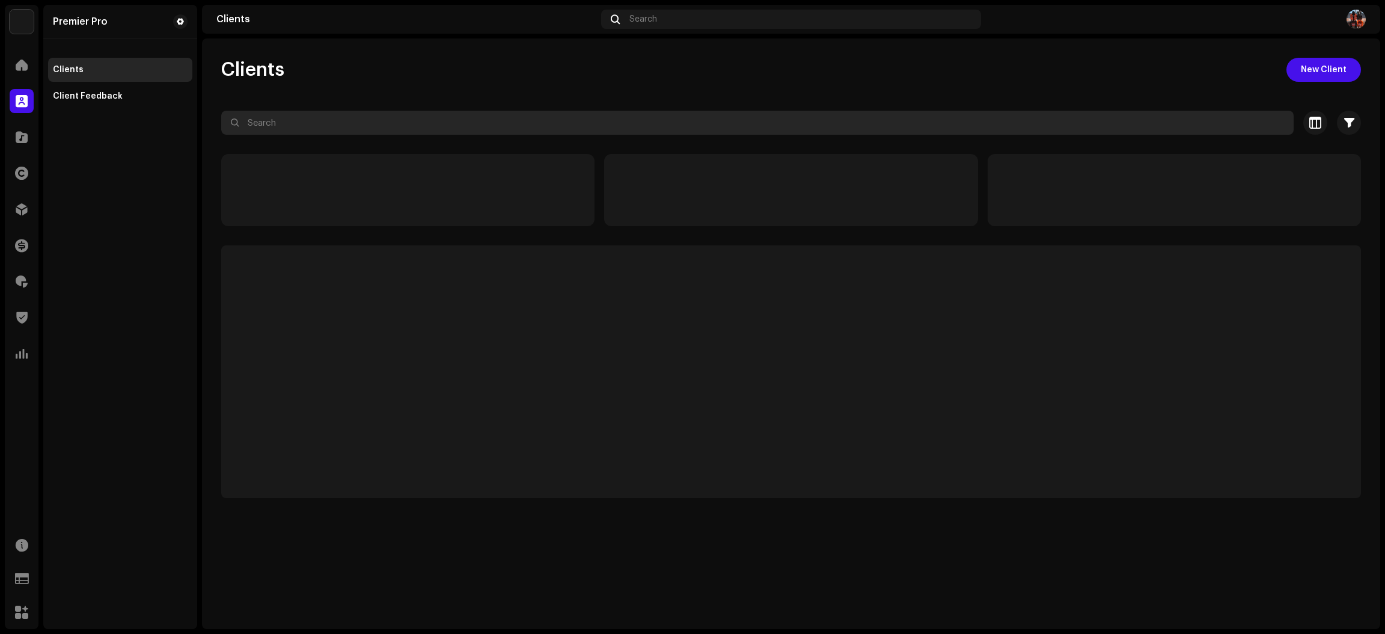
click at [300, 124] on input "text" at bounding box center [757, 123] width 1073 height 24
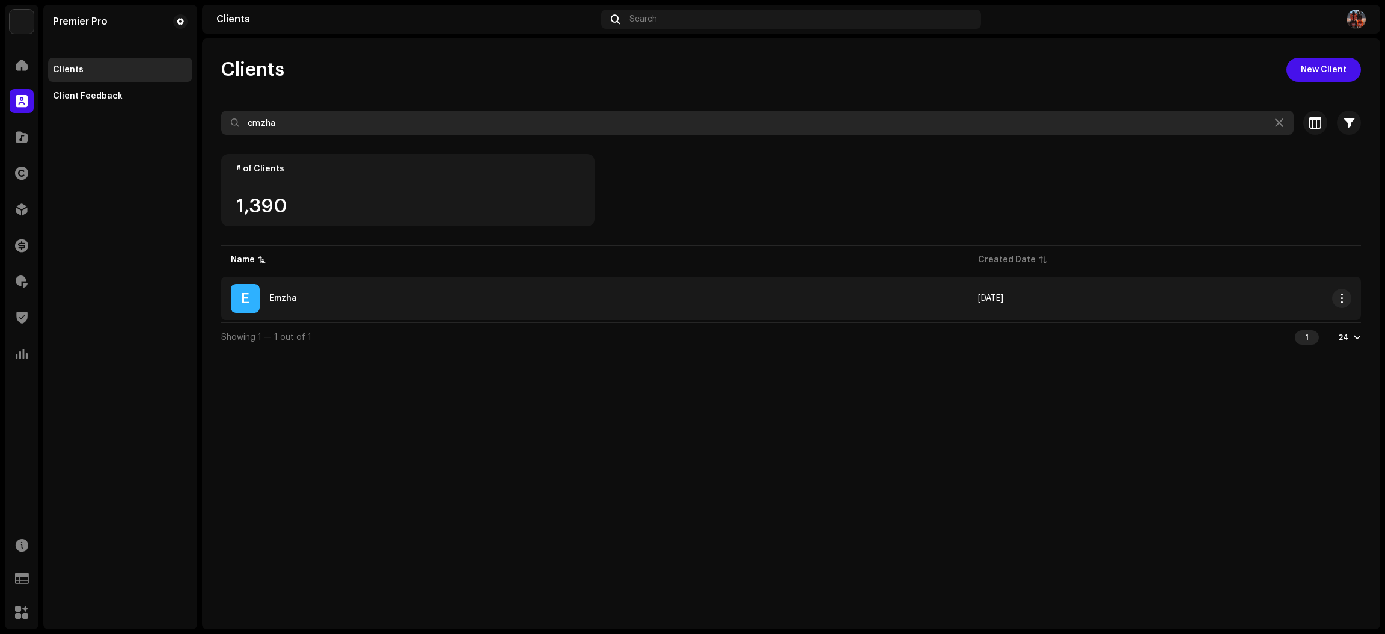
type input "emzha"
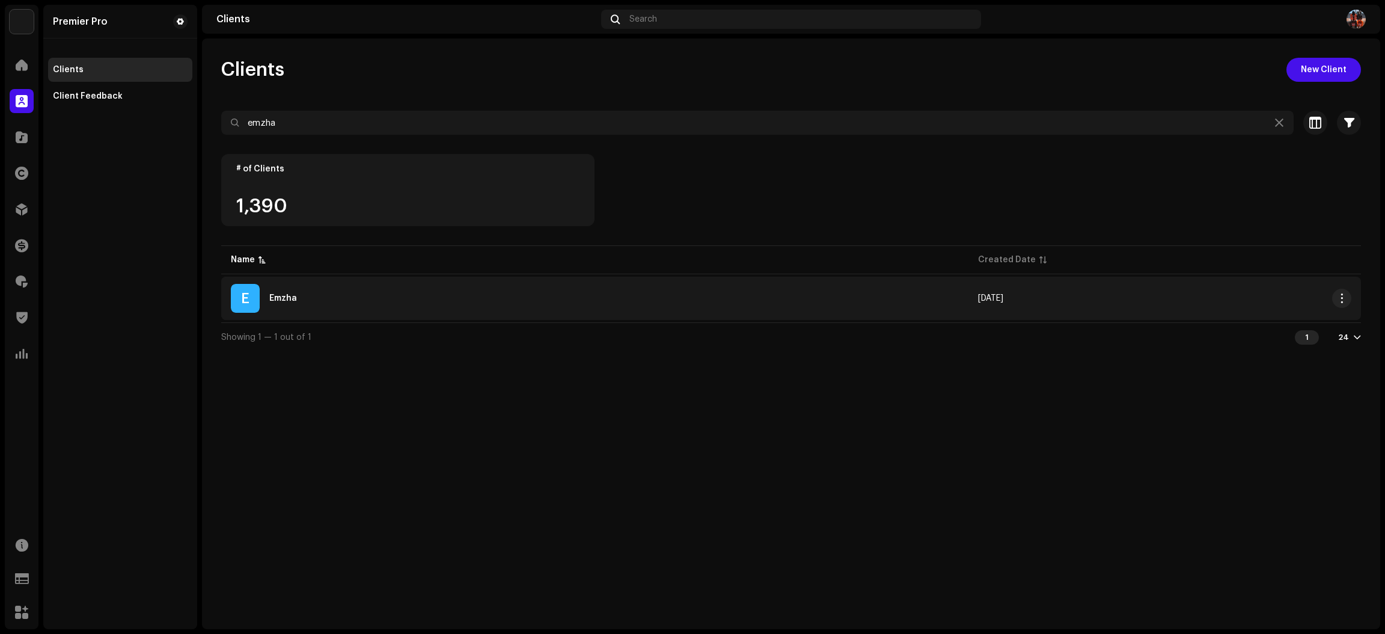
click at [443, 314] on td "E Emzha" at bounding box center [594, 298] width 747 height 43
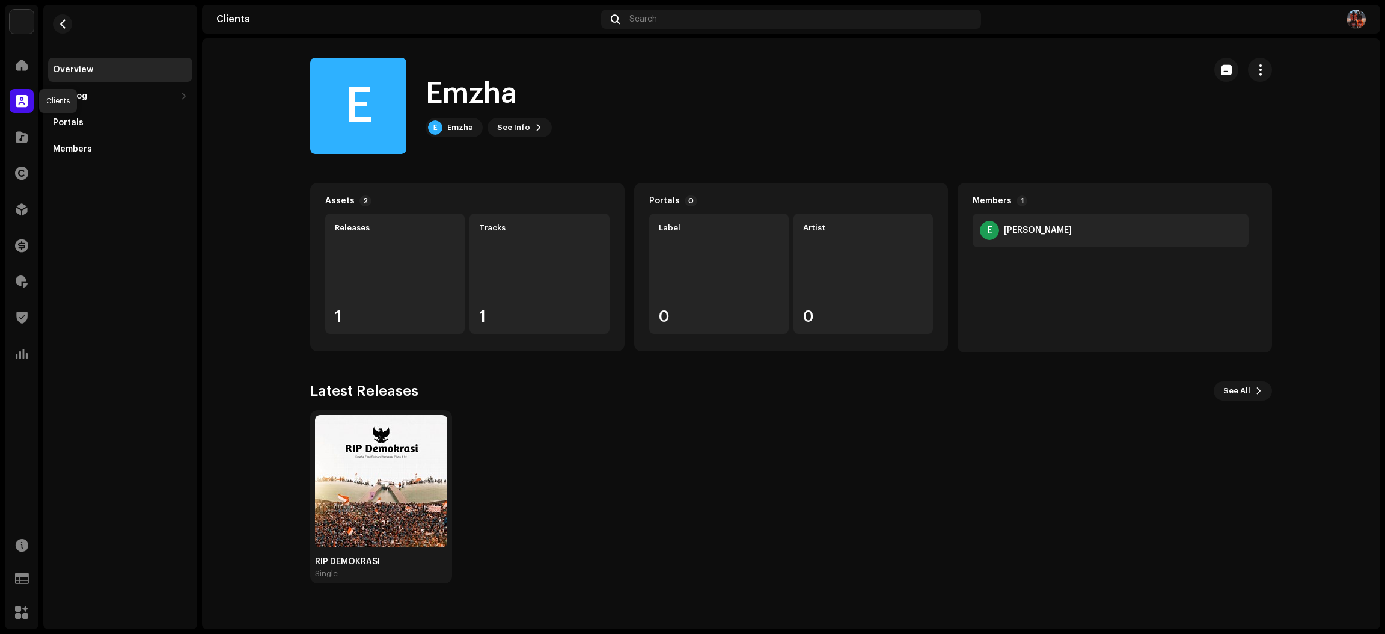
click at [14, 110] on div at bounding box center [22, 101] width 24 height 24
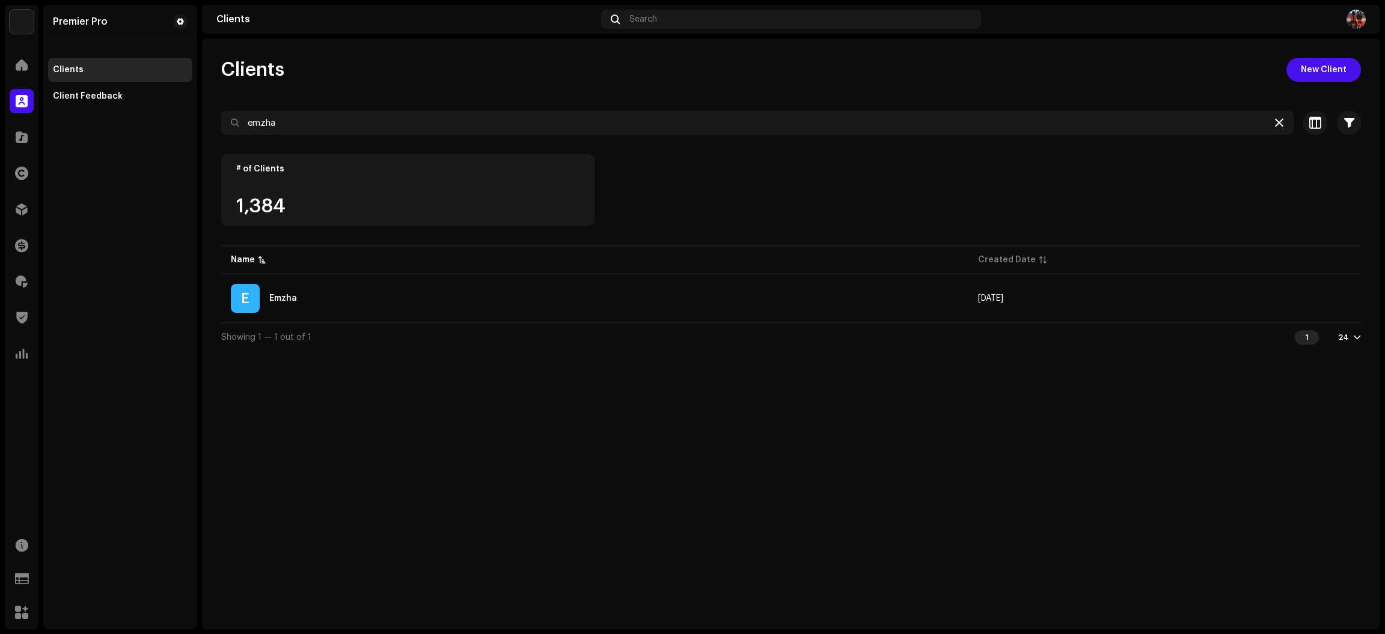
click at [1281, 117] on div at bounding box center [1279, 122] width 14 height 14
click at [1276, 126] on icon at bounding box center [1279, 123] width 8 height 10
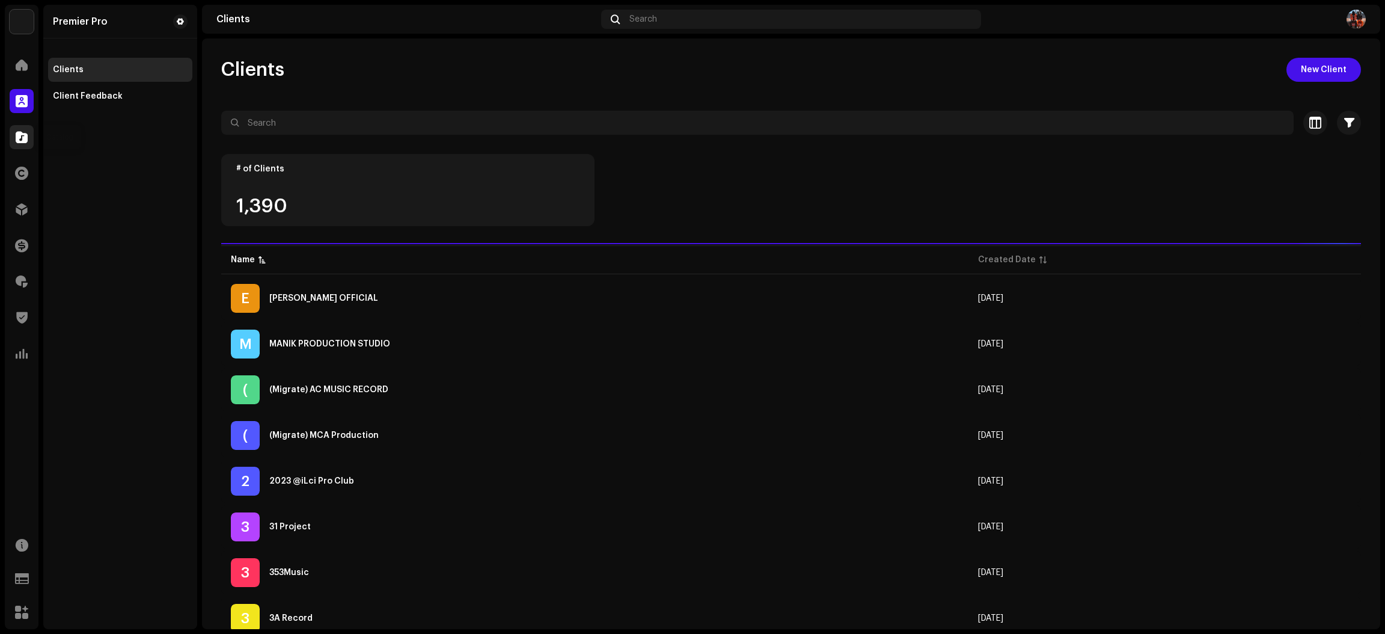
click at [25, 133] on span at bounding box center [22, 137] width 12 height 10
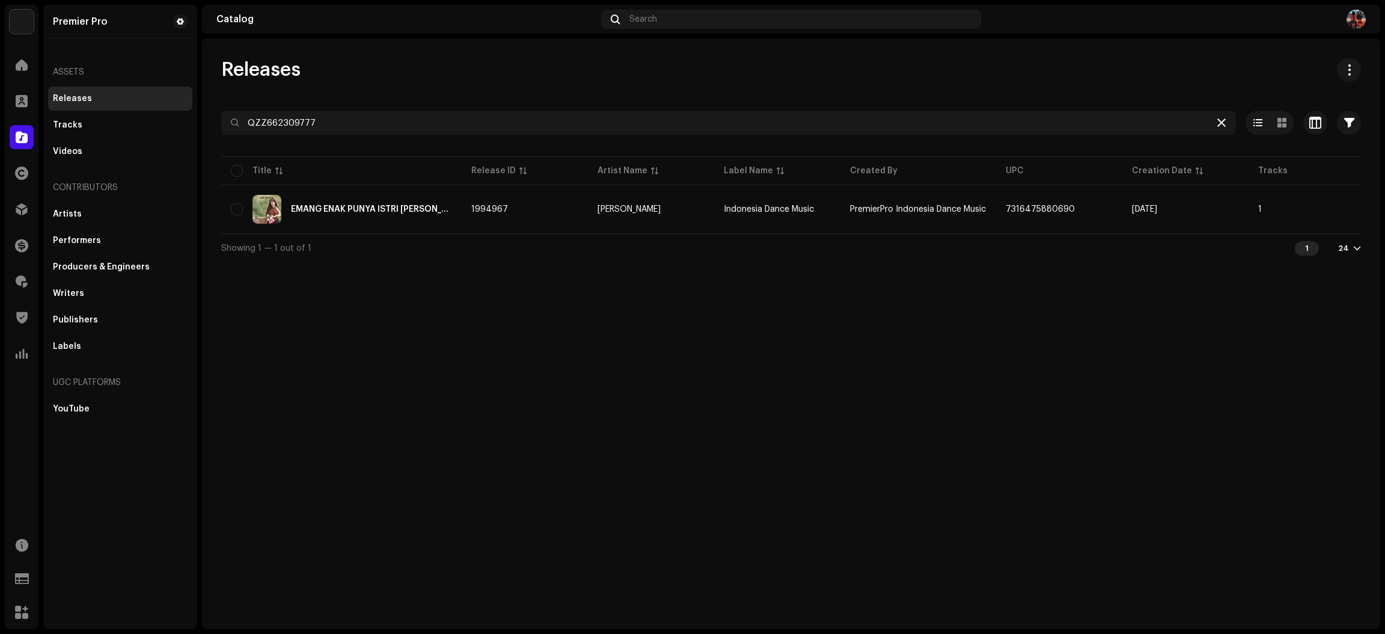
click at [1220, 117] on div at bounding box center [1221, 122] width 14 height 14
click at [1224, 124] on icon at bounding box center [1221, 123] width 8 height 10
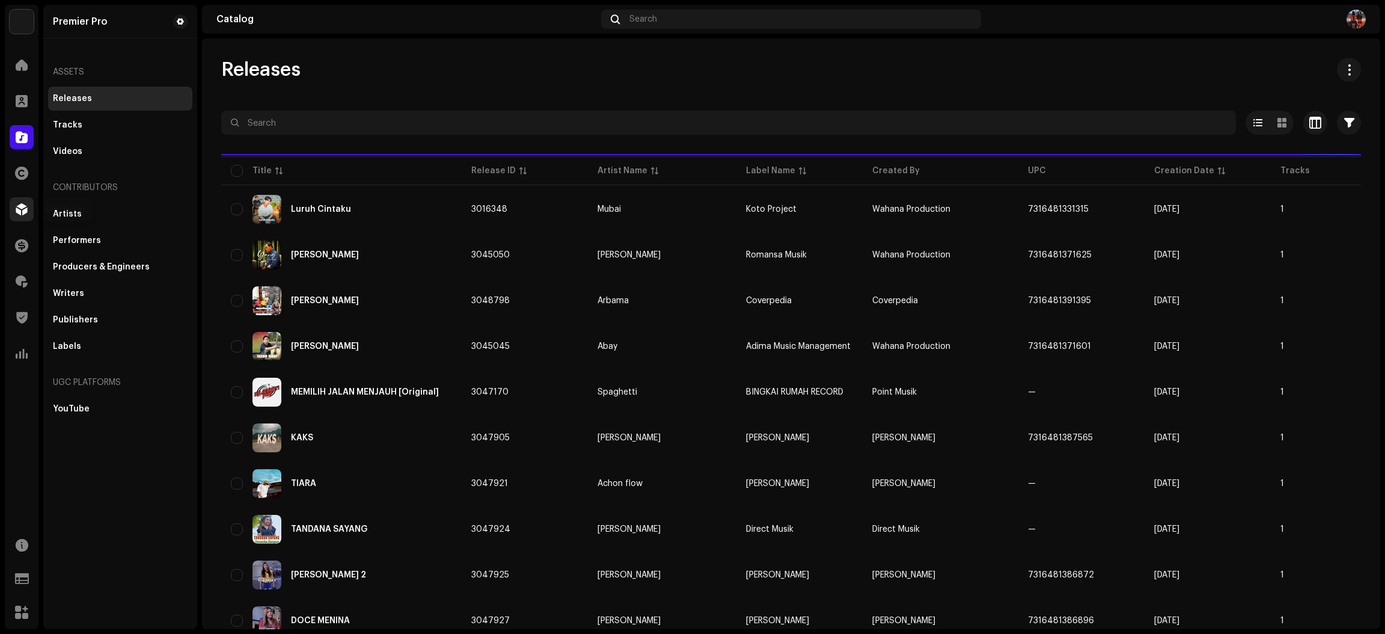
click at [22, 204] on span at bounding box center [22, 209] width 12 height 10
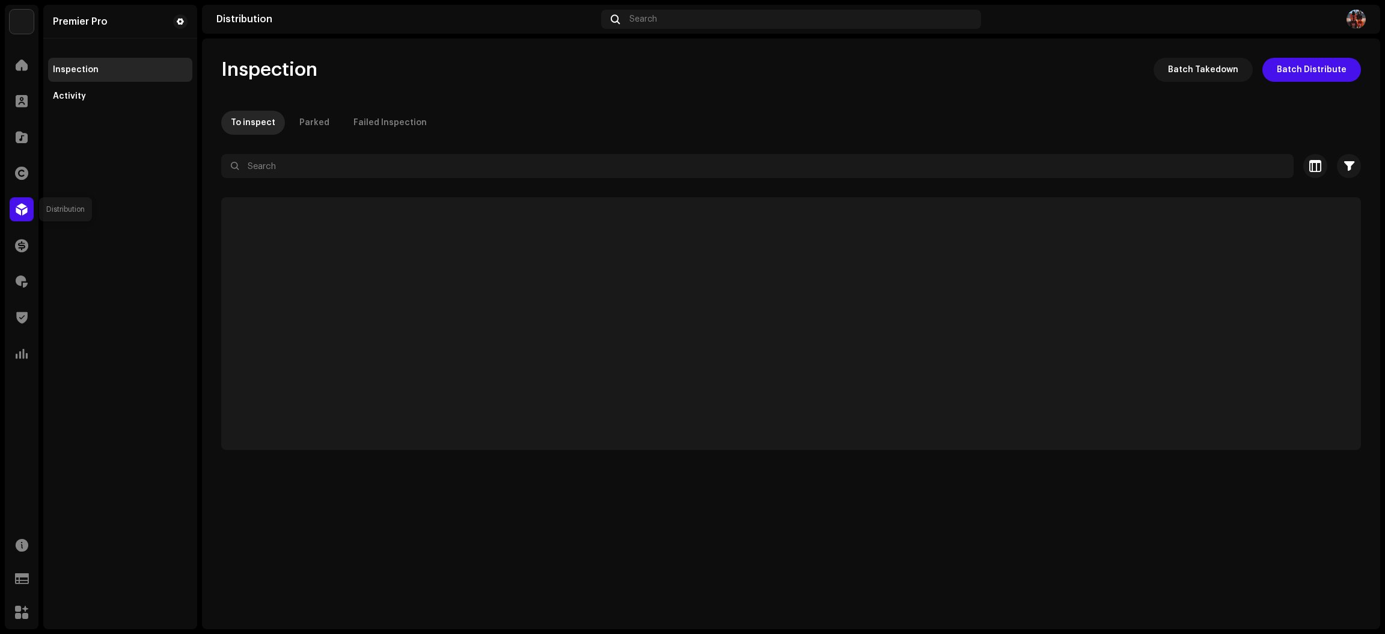
click at [20, 204] on span at bounding box center [22, 209] width 12 height 10
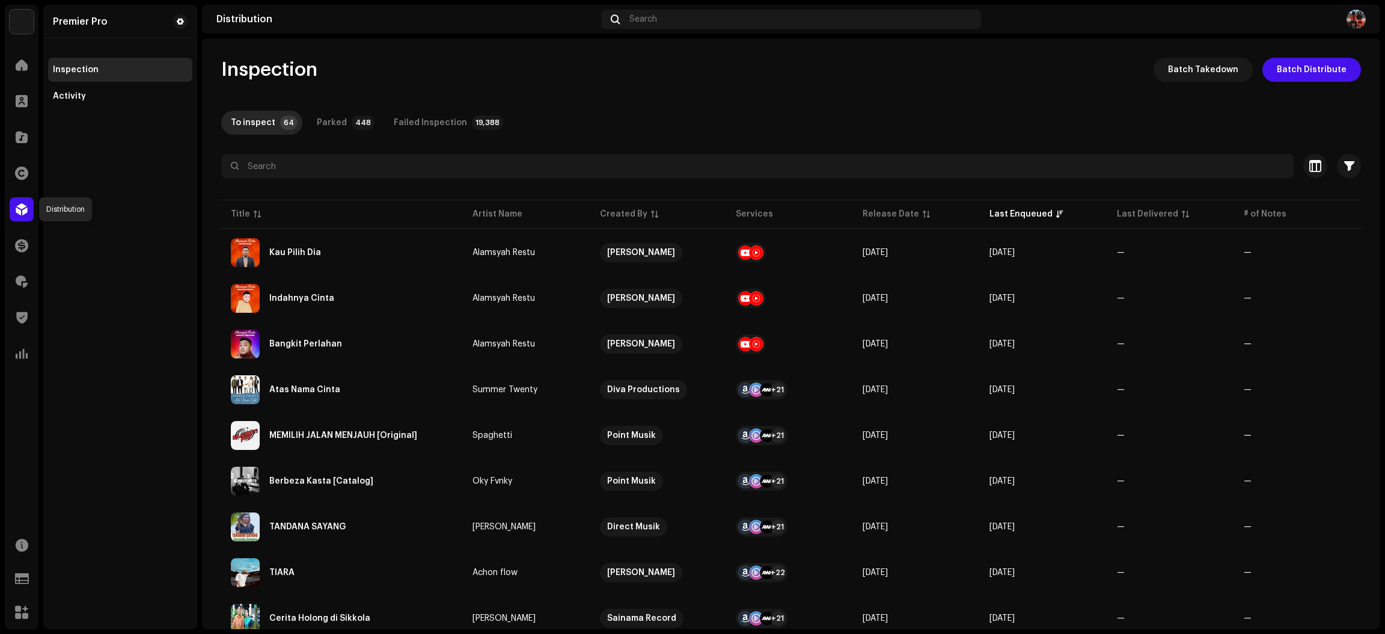
click at [13, 205] on div at bounding box center [22, 209] width 24 height 24
